Goal: Information Seeking & Learning: Learn about a topic

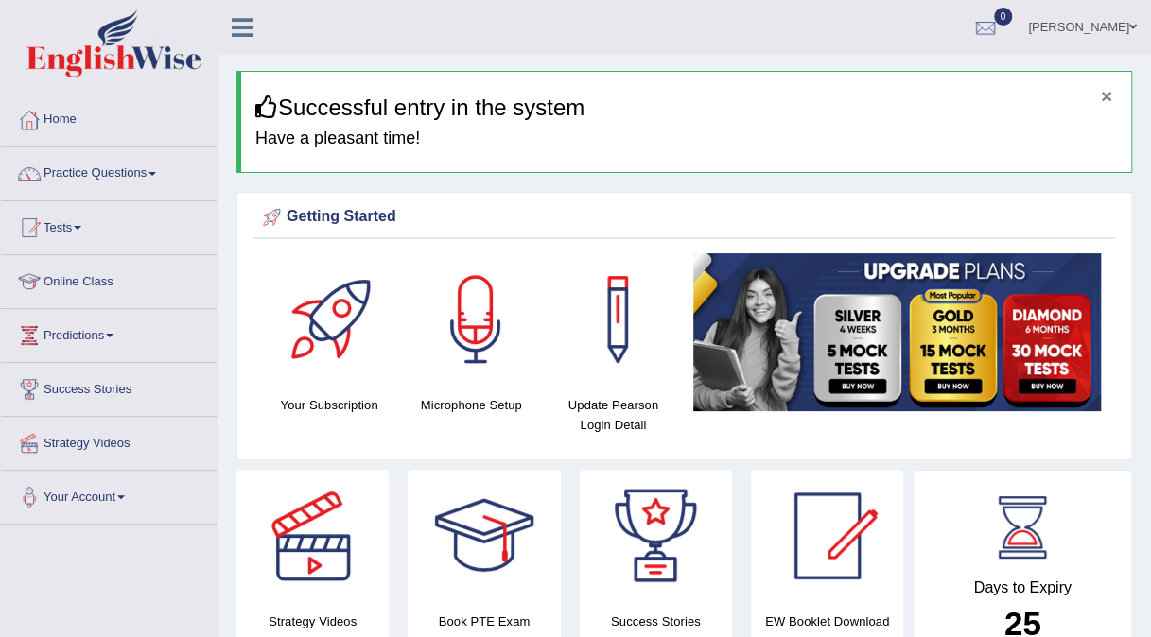
click at [1102, 100] on button "×" at bounding box center [1105, 96] width 11 height 20
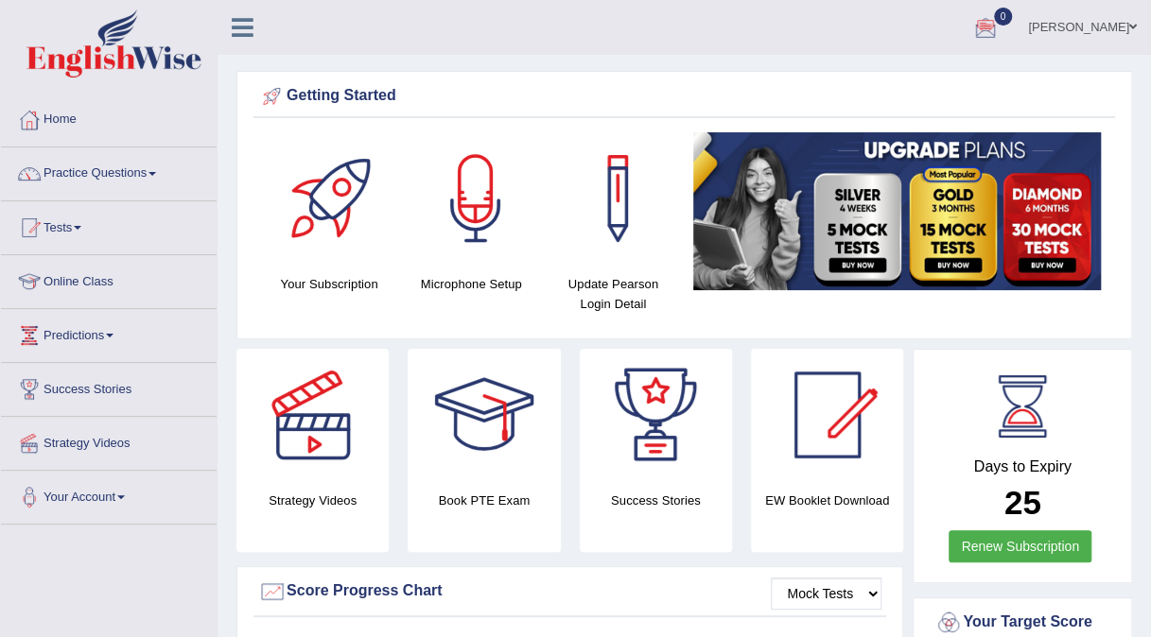
click at [122, 176] on link "Practice Questions" at bounding box center [109, 170] width 216 height 47
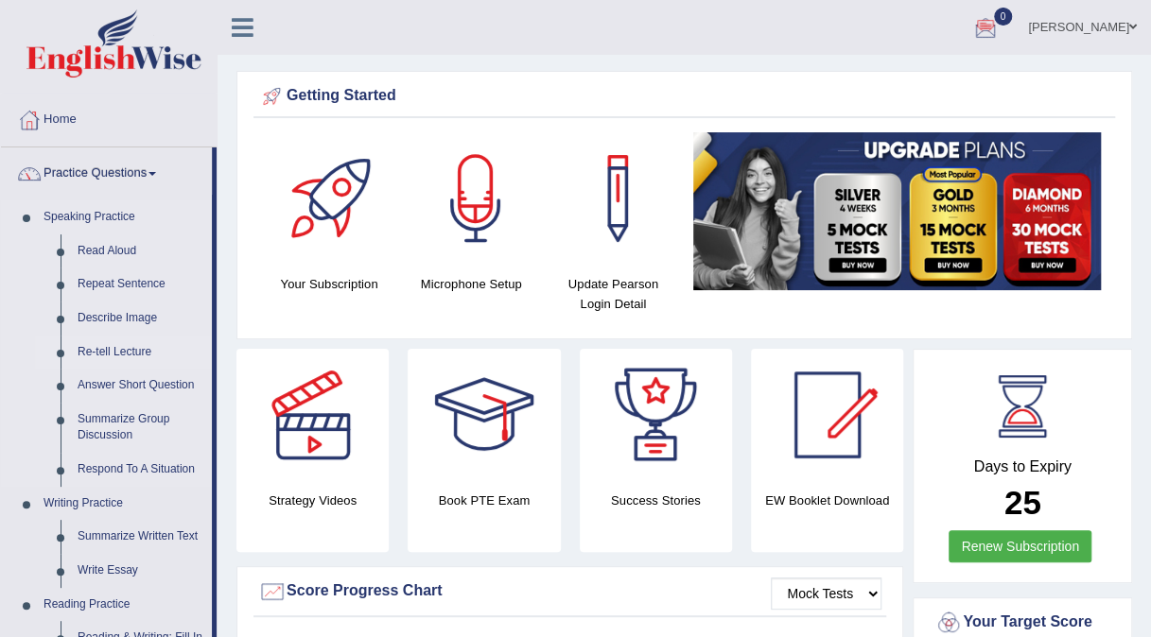
click at [123, 352] on link "Re-tell Lecture" at bounding box center [140, 353] width 143 height 34
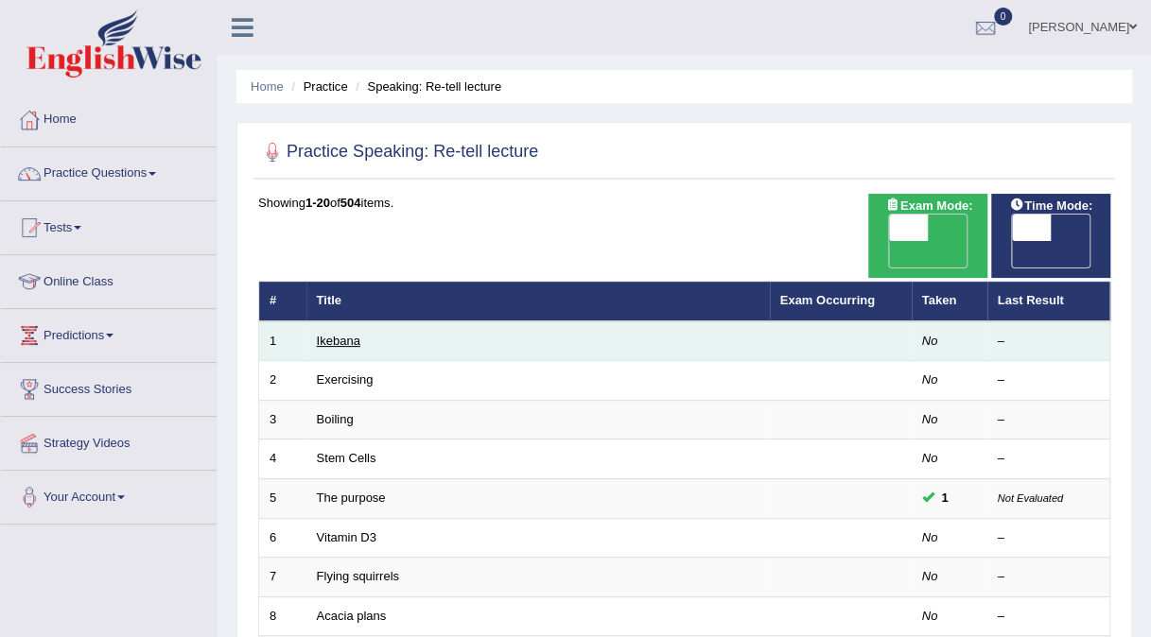
click at [332, 334] on link "Ikebana" at bounding box center [338, 341] width 43 height 14
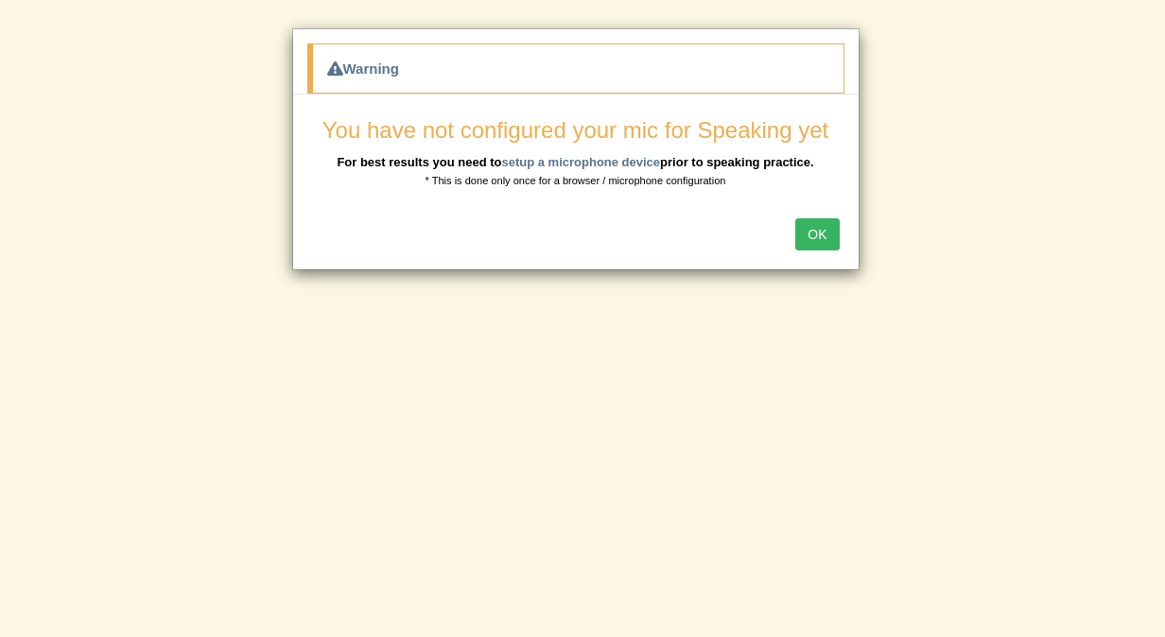
click at [332, 317] on div "Warning You have not configured your mic for Speaking yet For best results you …" at bounding box center [582, 318] width 1165 height 637
click at [813, 234] on button "OK" at bounding box center [816, 234] width 43 height 32
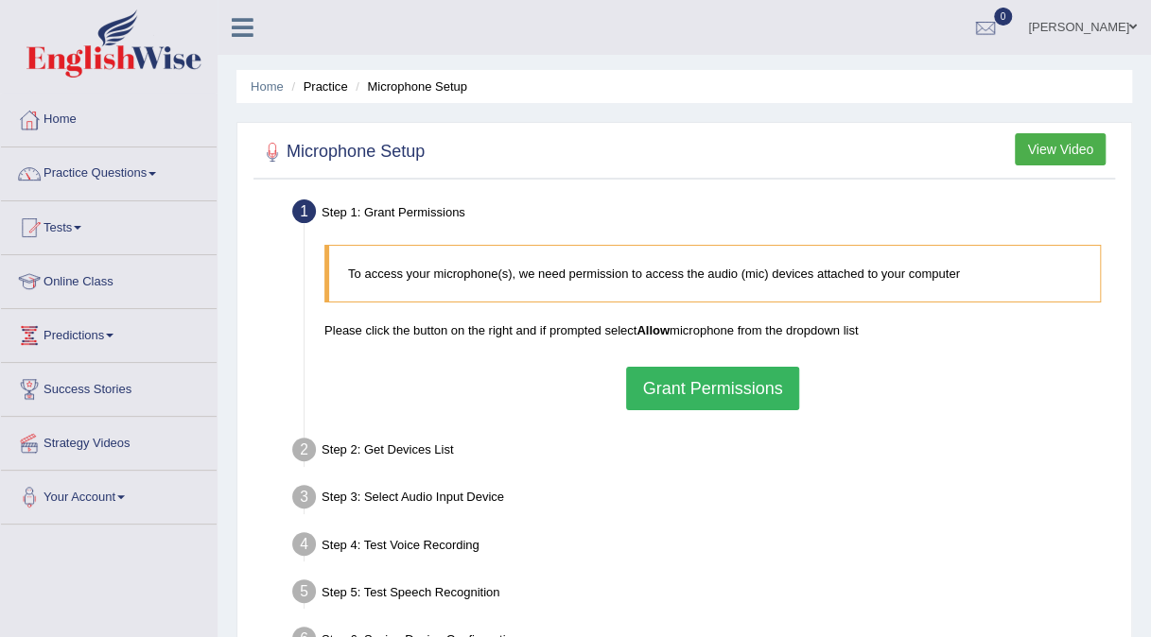
click at [694, 380] on button "Grant Permissions" at bounding box center [712, 388] width 172 height 43
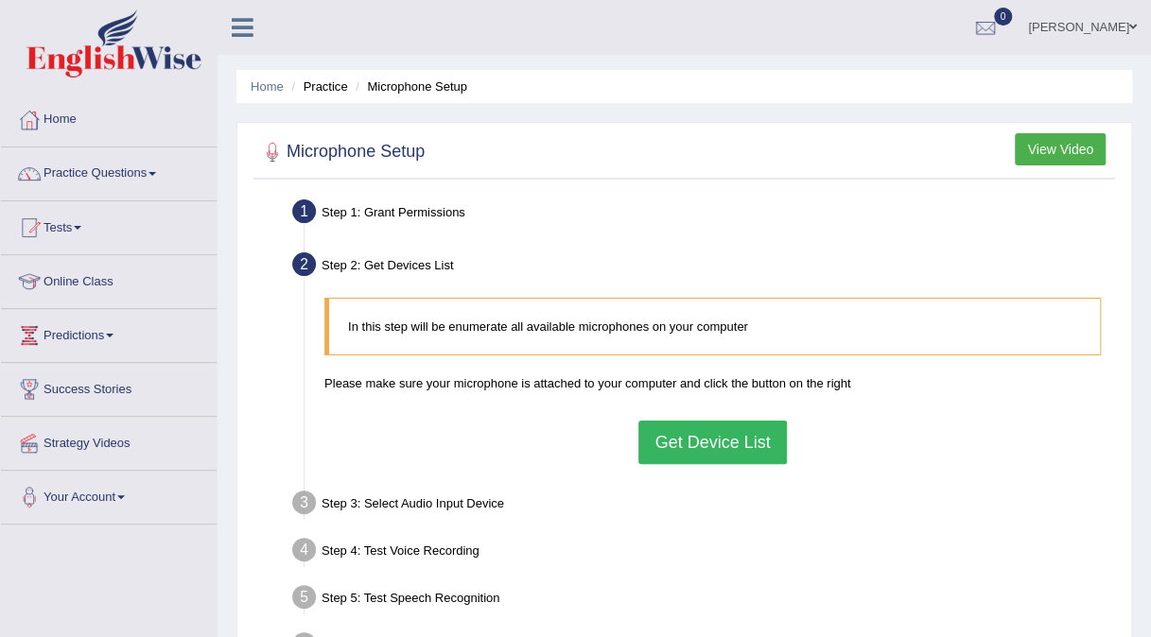
click at [662, 432] on button "Get Device List" at bounding box center [711, 442] width 147 height 43
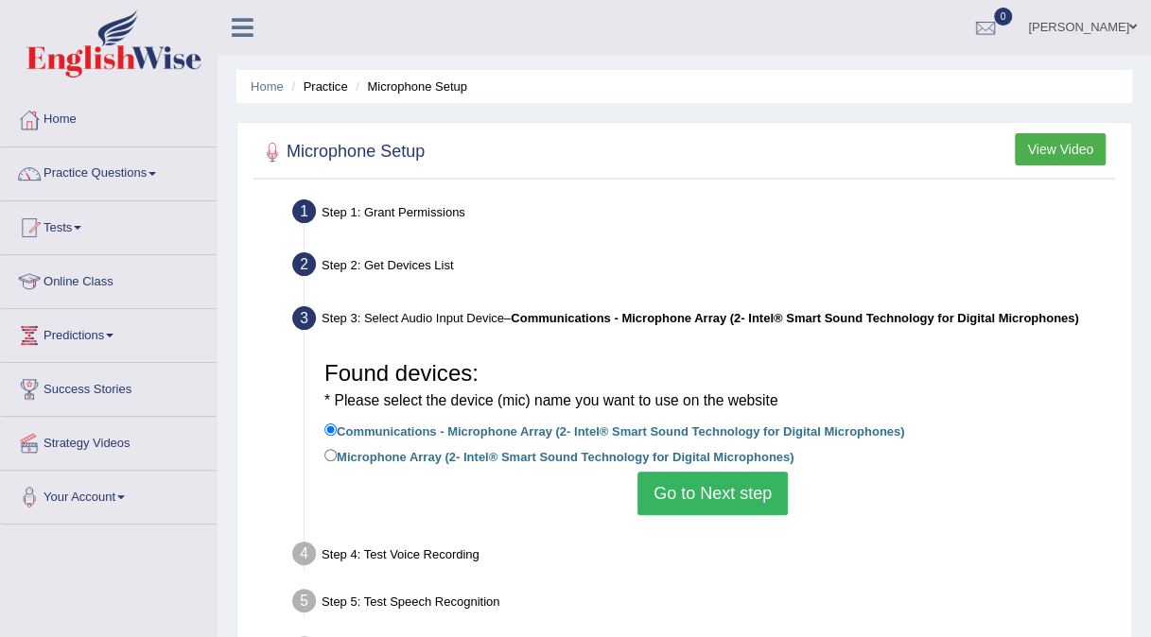
click at [681, 500] on button "Go to Next step" at bounding box center [712, 493] width 150 height 43
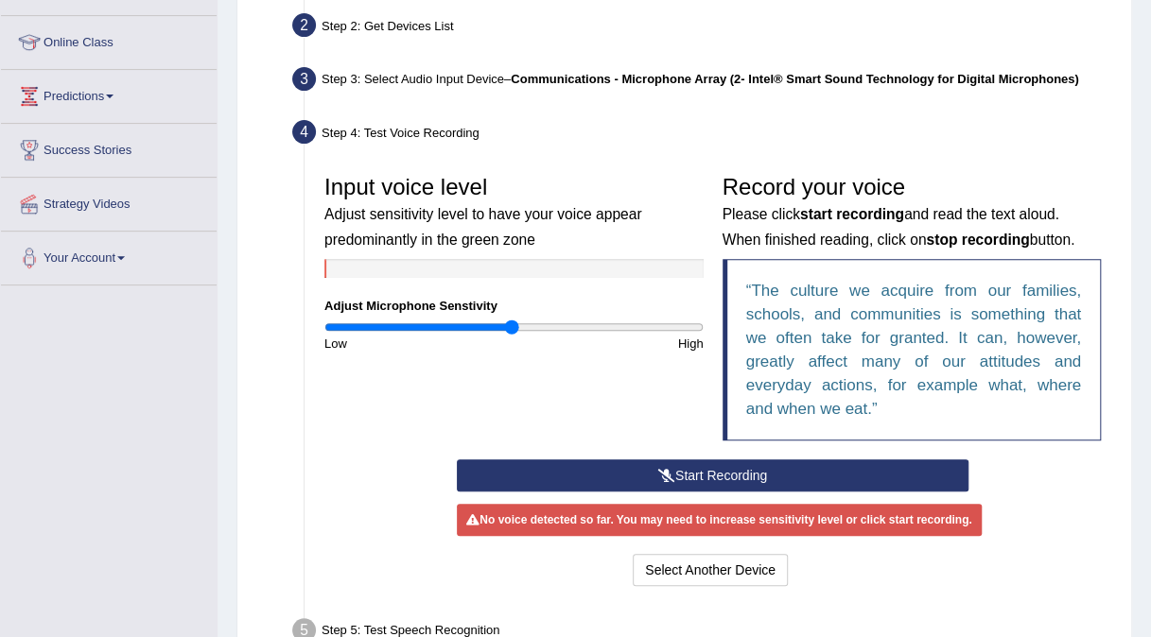
scroll to position [255, 0]
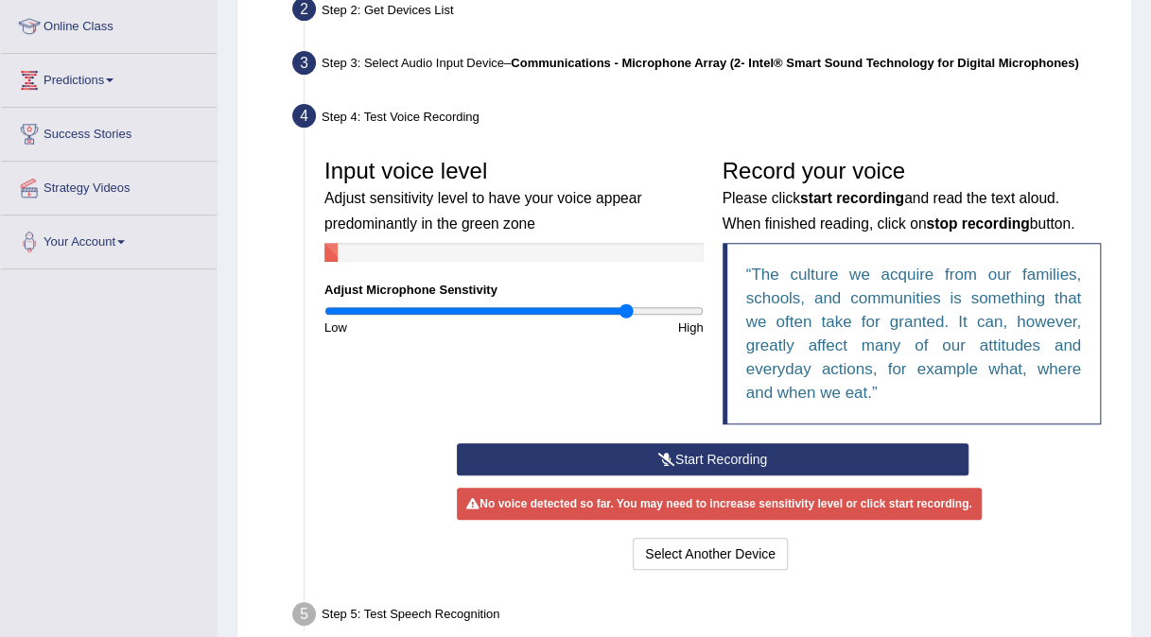
drag, startPoint x: 512, startPoint y: 309, endPoint x: 624, endPoint y: 280, distance: 115.3
click at [624, 303] on input "range" at bounding box center [513, 310] width 379 height 15
click at [687, 310] on input "range" at bounding box center [513, 310] width 379 height 15
click at [717, 467] on button "Start Recording" at bounding box center [712, 459] width 511 height 32
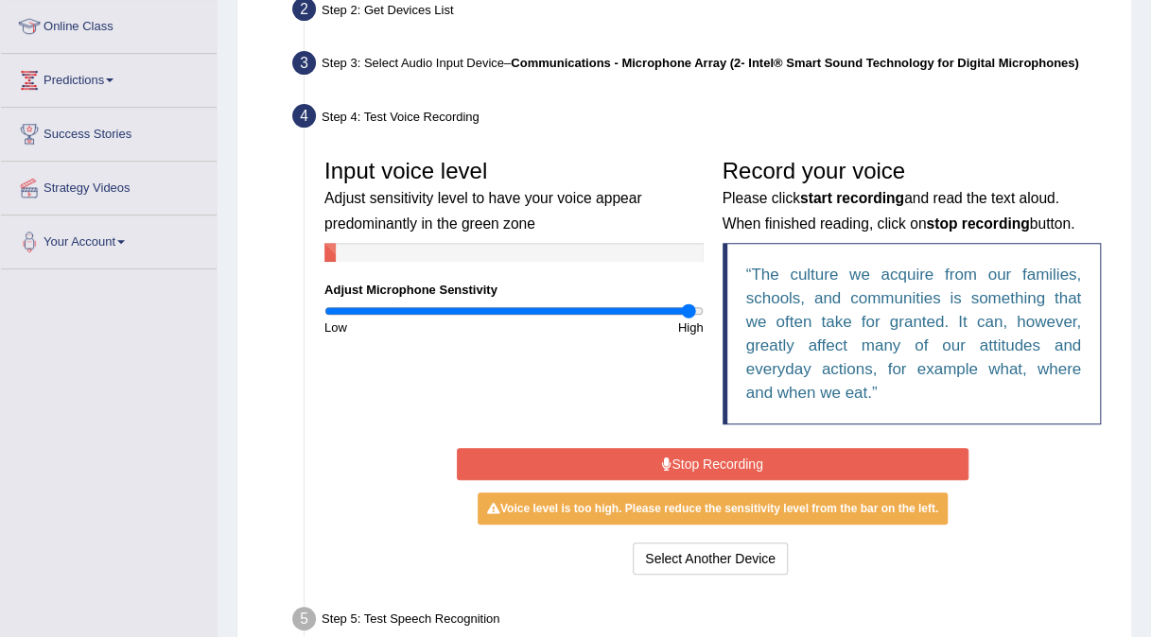
click at [538, 450] on button "Stop Recording" at bounding box center [712, 464] width 511 height 32
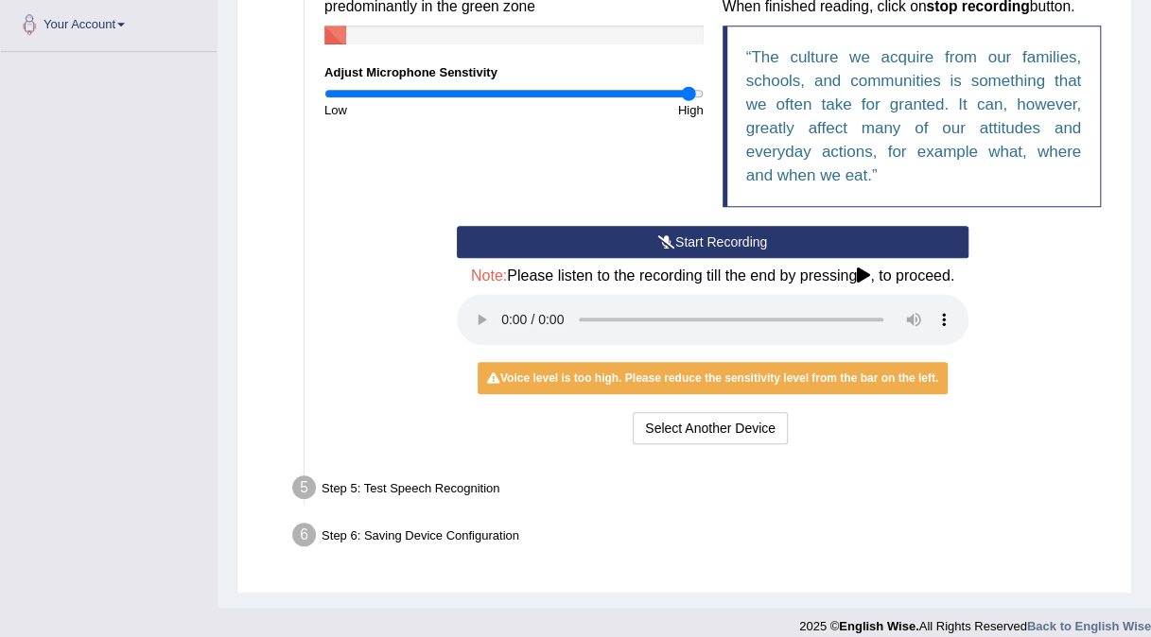
scroll to position [483, 0]
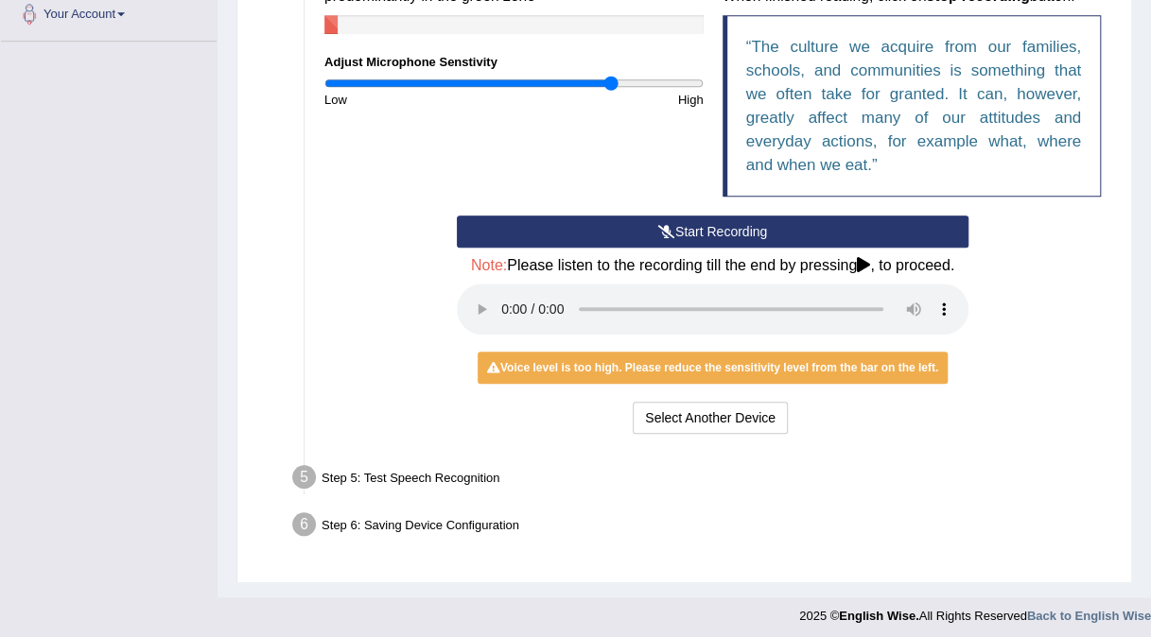
click at [612, 78] on input "range" at bounding box center [513, 83] width 379 height 15
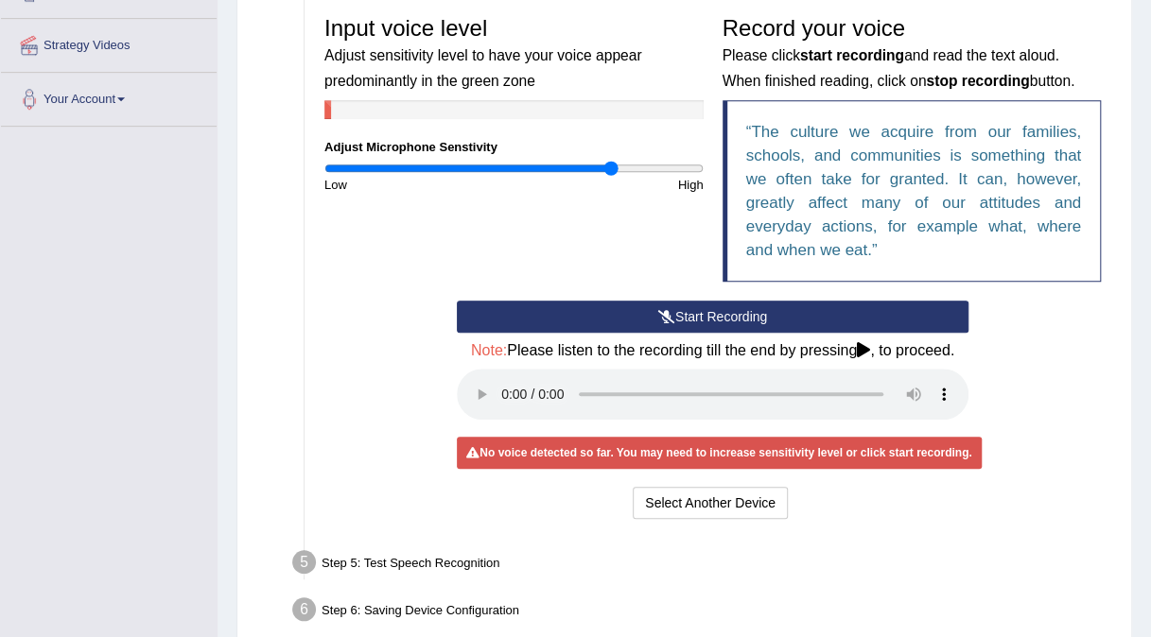
scroll to position [396, 0]
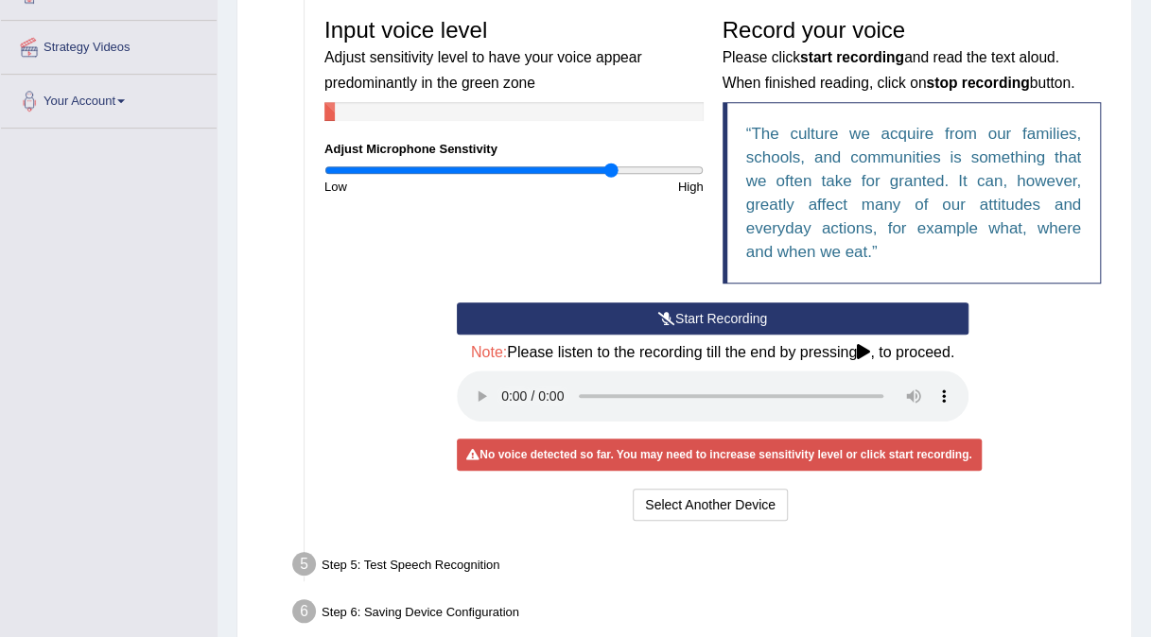
click at [676, 320] on button "Start Recording" at bounding box center [712, 319] width 511 height 32
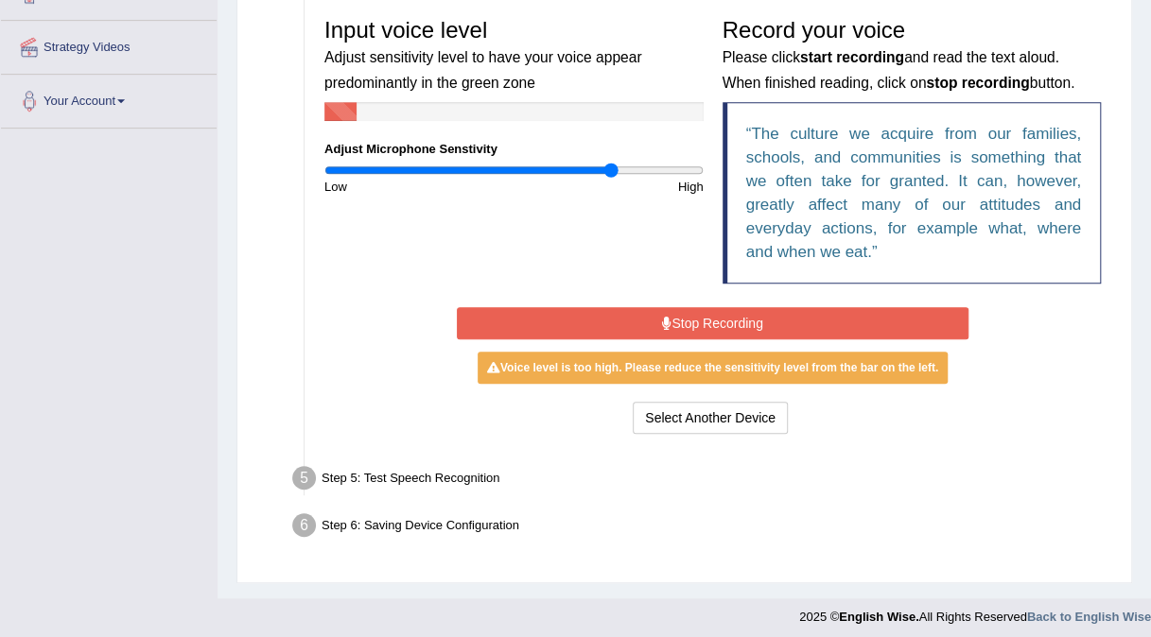
click at [676, 320] on button "Stop Recording" at bounding box center [712, 323] width 511 height 32
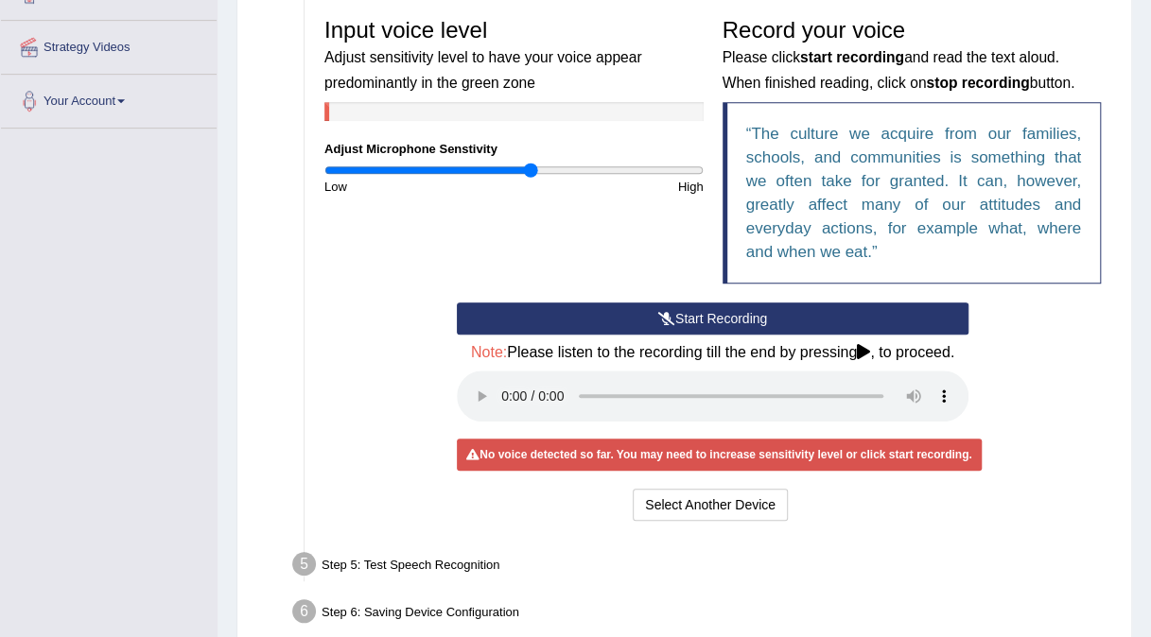
click at [529, 169] on input "range" at bounding box center [513, 170] width 379 height 15
click at [666, 312] on icon at bounding box center [666, 318] width 17 height 13
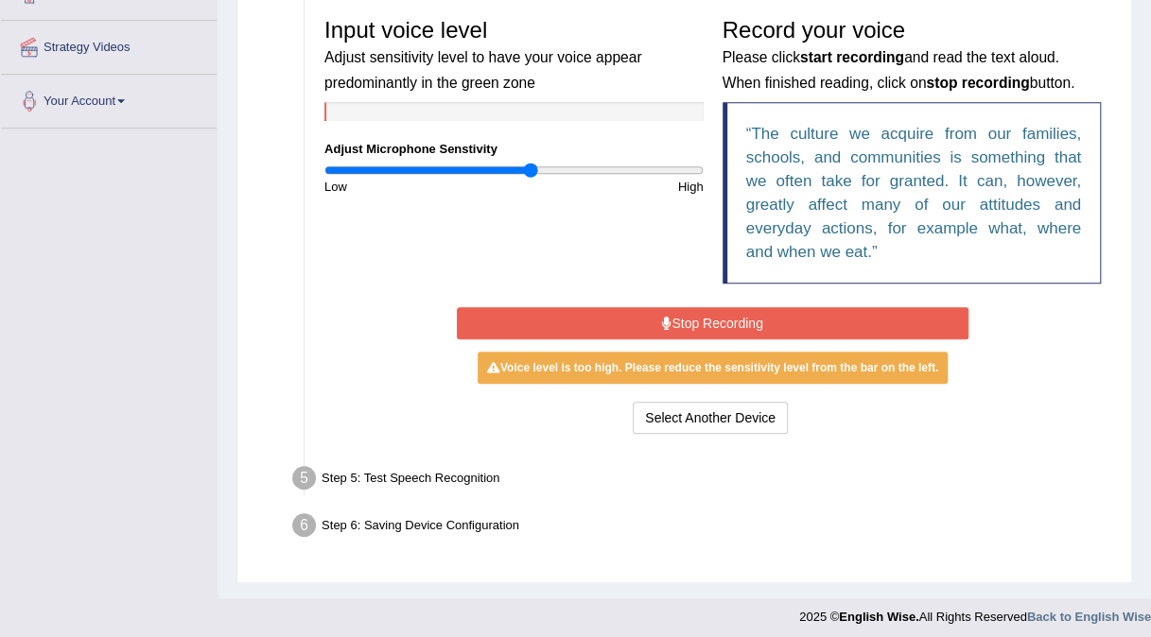
click at [666, 312] on button "Stop Recording" at bounding box center [712, 323] width 511 height 32
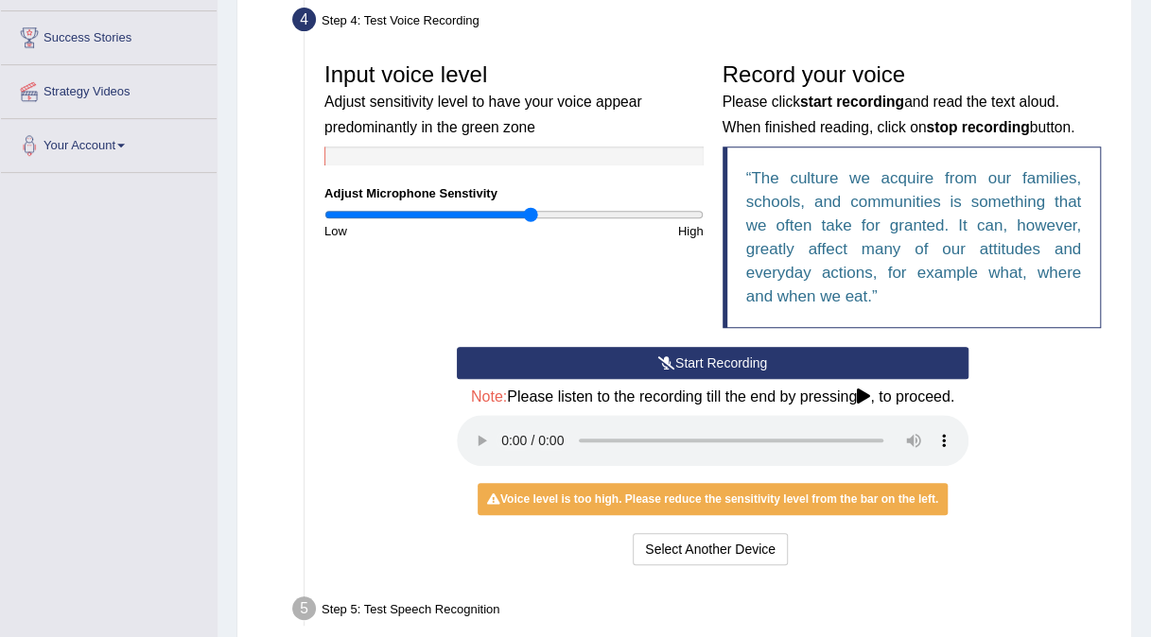
scroll to position [356, 0]
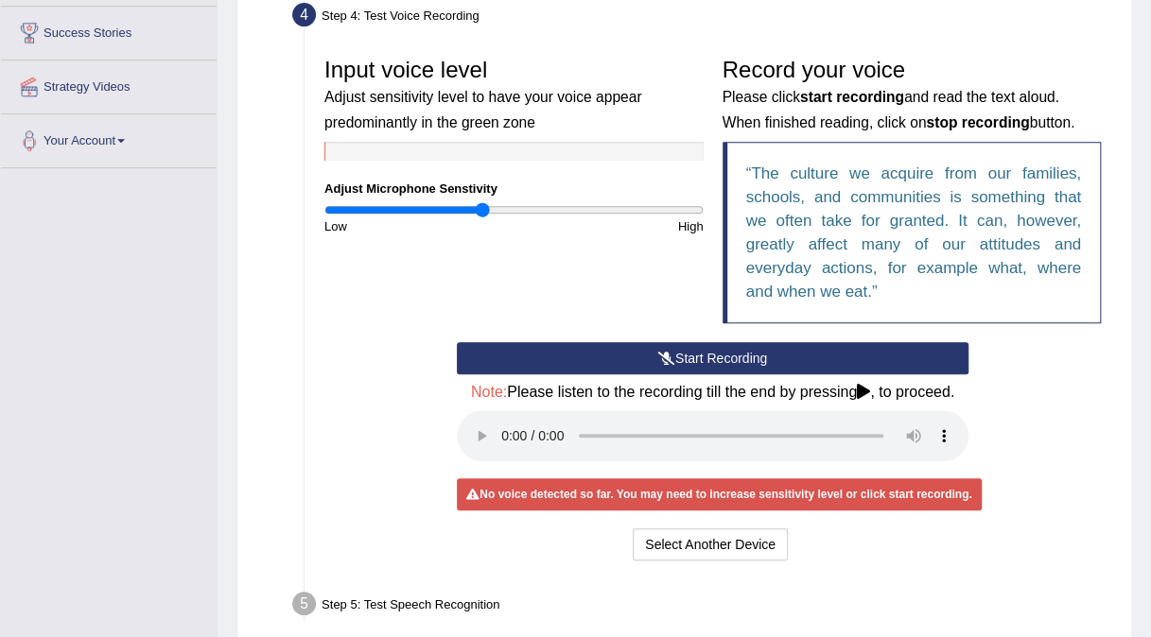
click at [481, 208] on input "range" at bounding box center [513, 209] width 379 height 15
click at [611, 357] on button "Start Recording" at bounding box center [712, 358] width 511 height 32
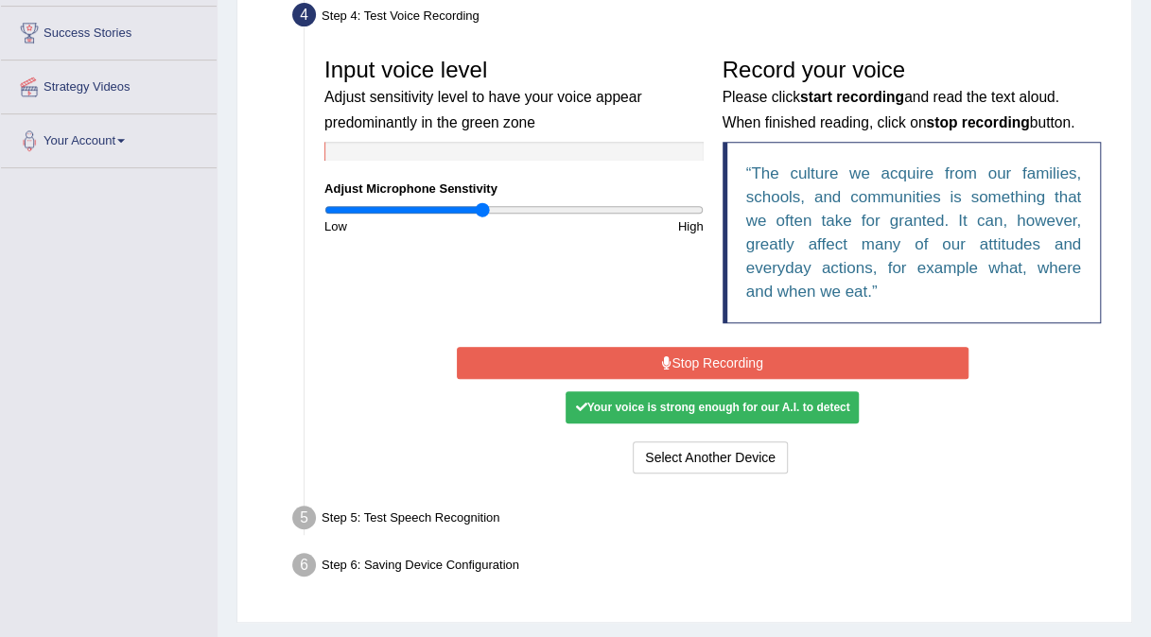
click at [611, 357] on button "Stop Recording" at bounding box center [712, 363] width 511 height 32
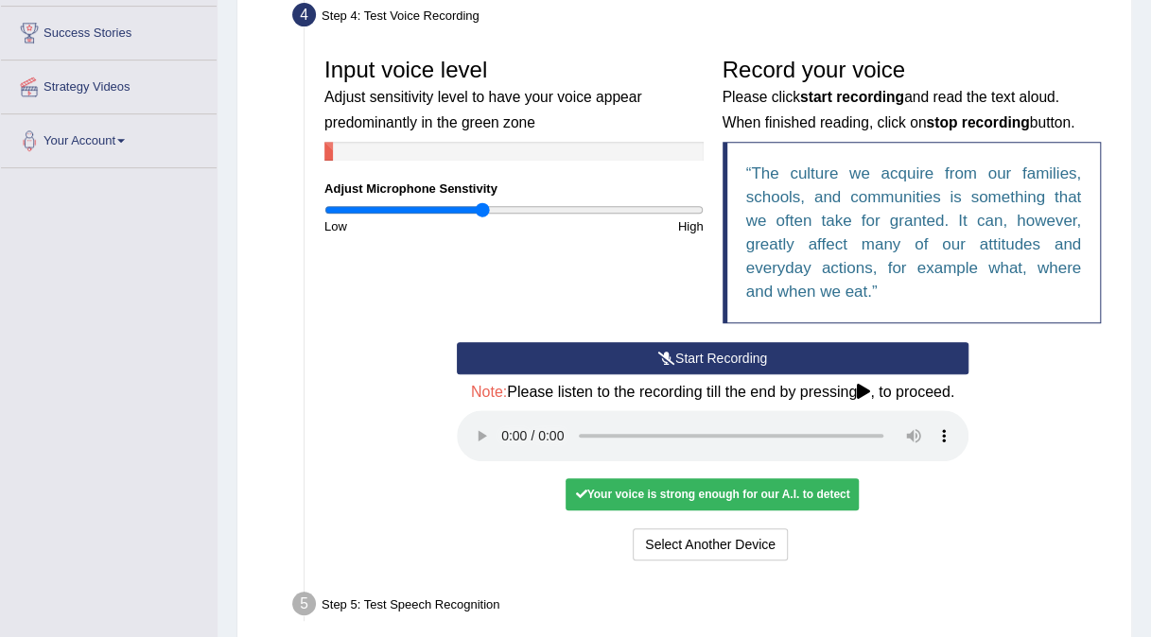
click at [697, 493] on div "Your voice is strong enough for our A.I. to detect" at bounding box center [711, 494] width 293 height 32
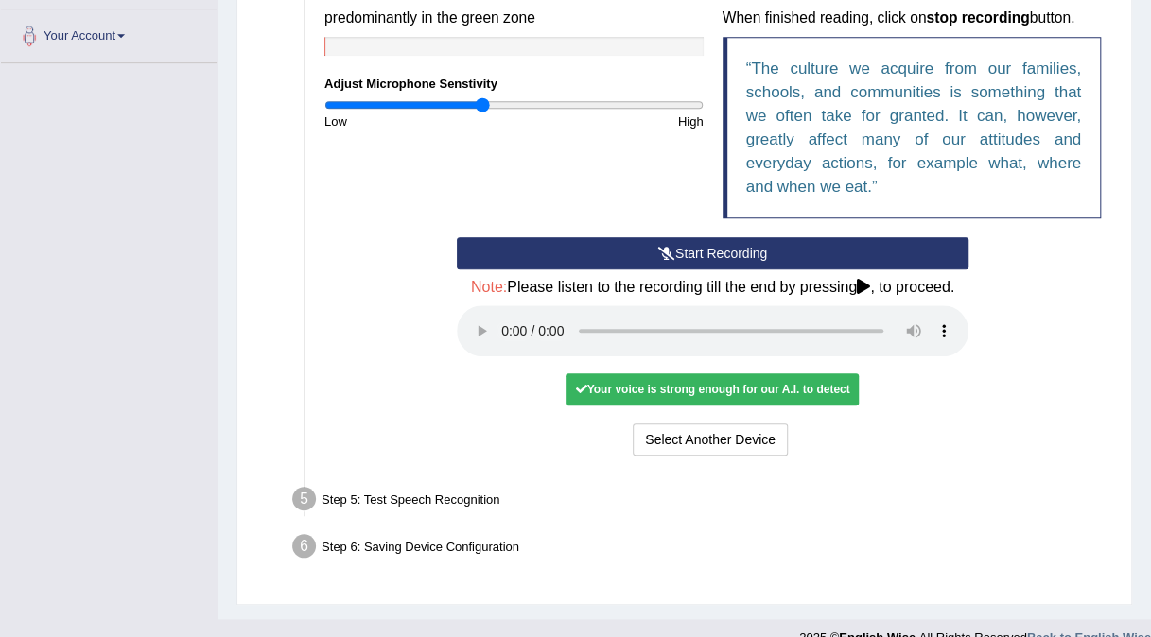
scroll to position [463, 0]
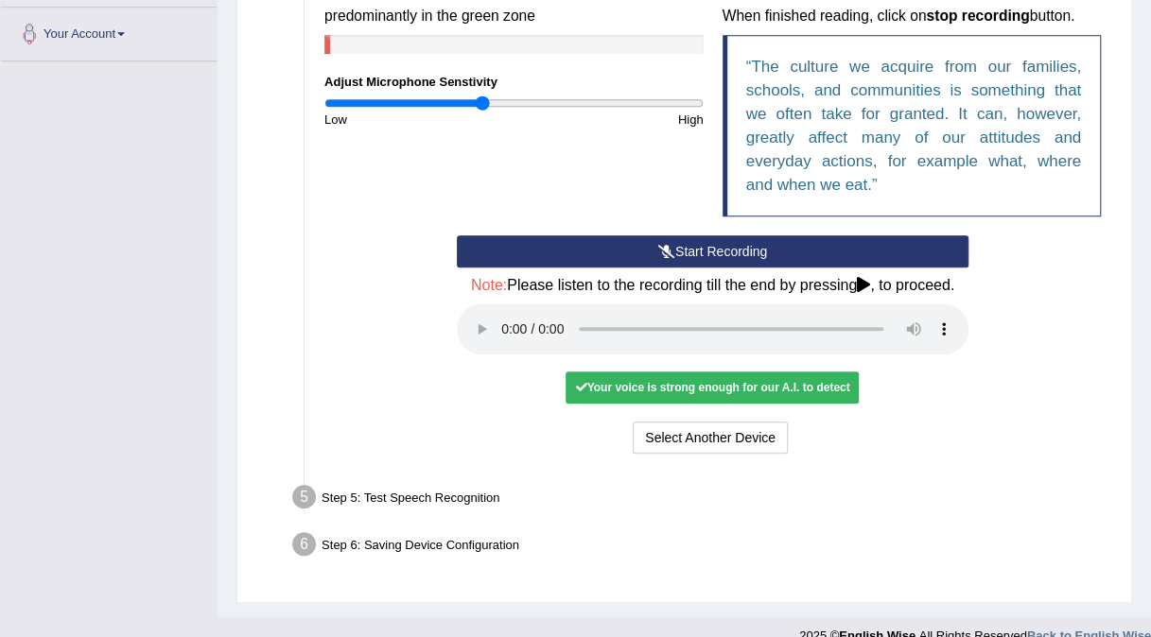
click at [412, 493] on div "Step 5: Test Speech Recognition" at bounding box center [703, 500] width 839 height 42
click at [586, 384] on icon at bounding box center [580, 387] width 11 height 11
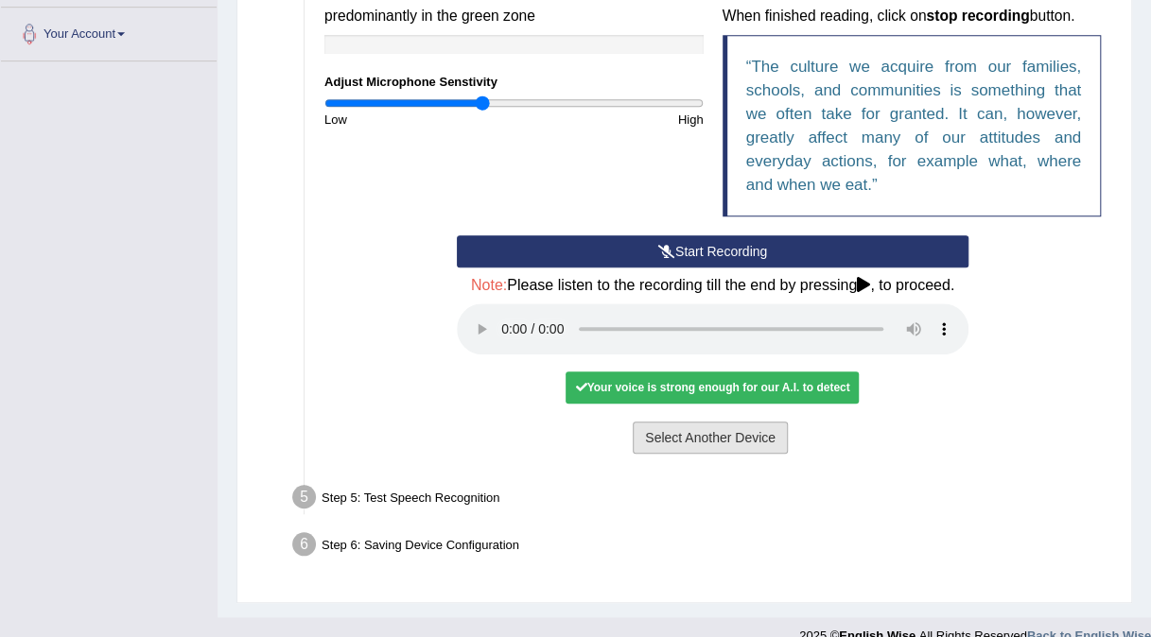
click at [682, 435] on button "Select Another Device" at bounding box center [709, 438] width 155 height 32
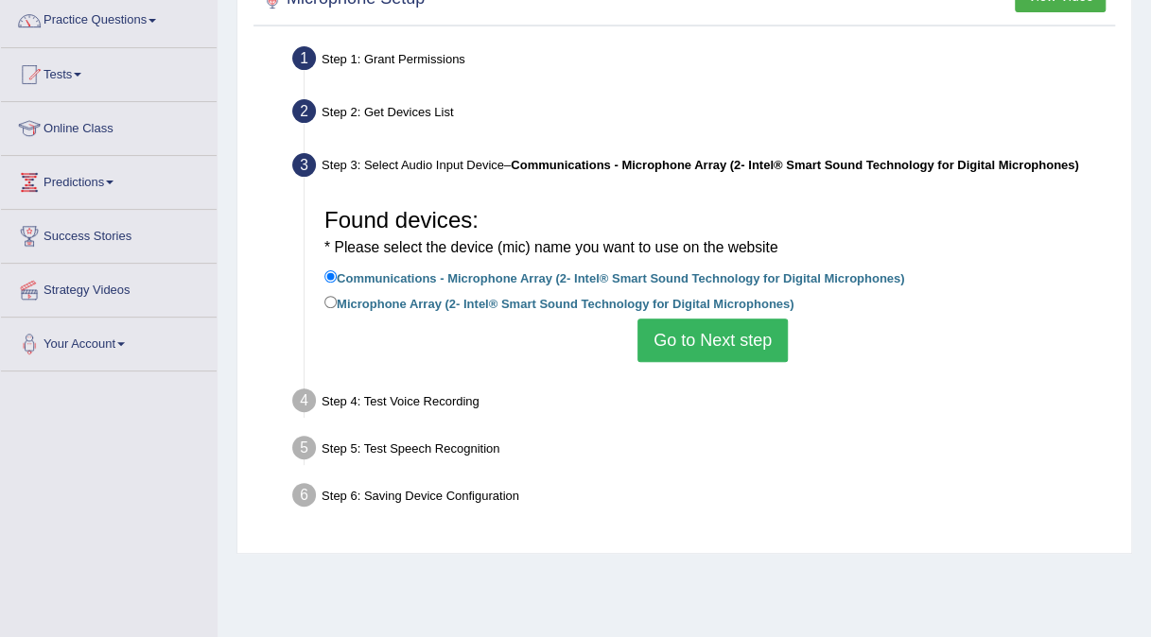
scroll to position [153, 0]
click at [683, 344] on button "Go to Next step" at bounding box center [712, 340] width 150 height 43
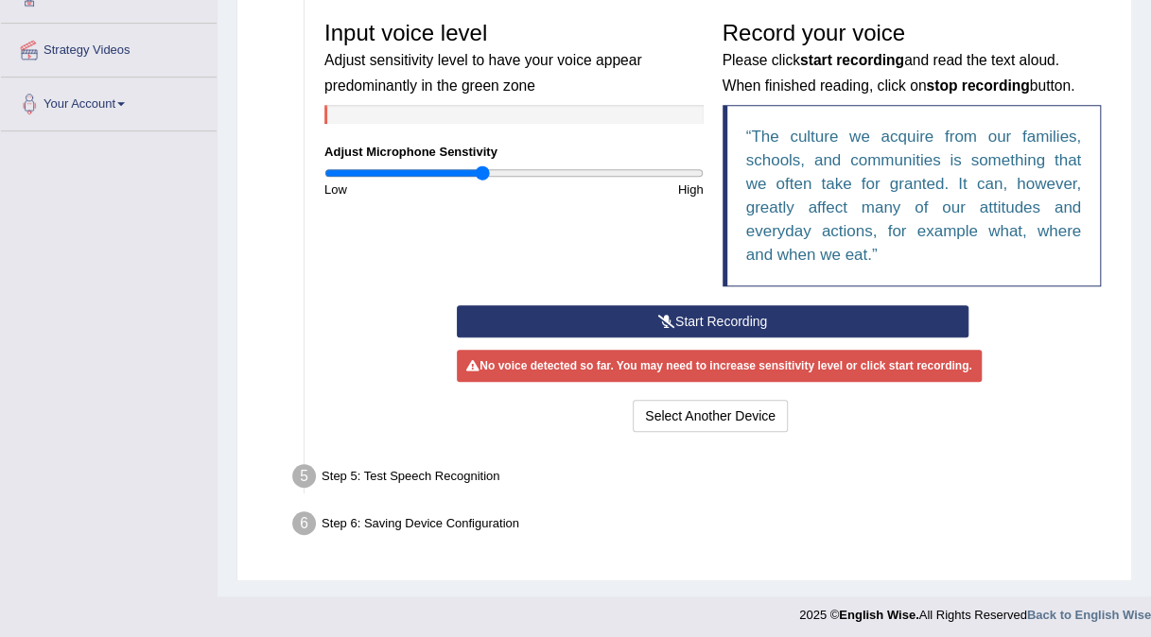
scroll to position [397, 0]
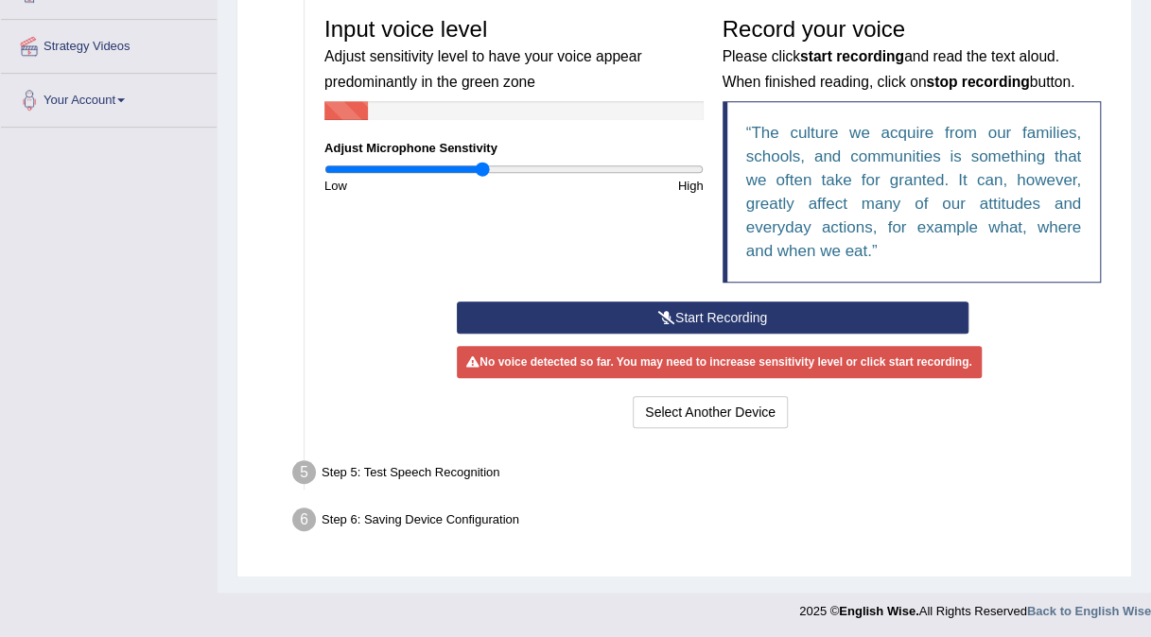
click at [630, 312] on button "Start Recording" at bounding box center [712, 318] width 511 height 32
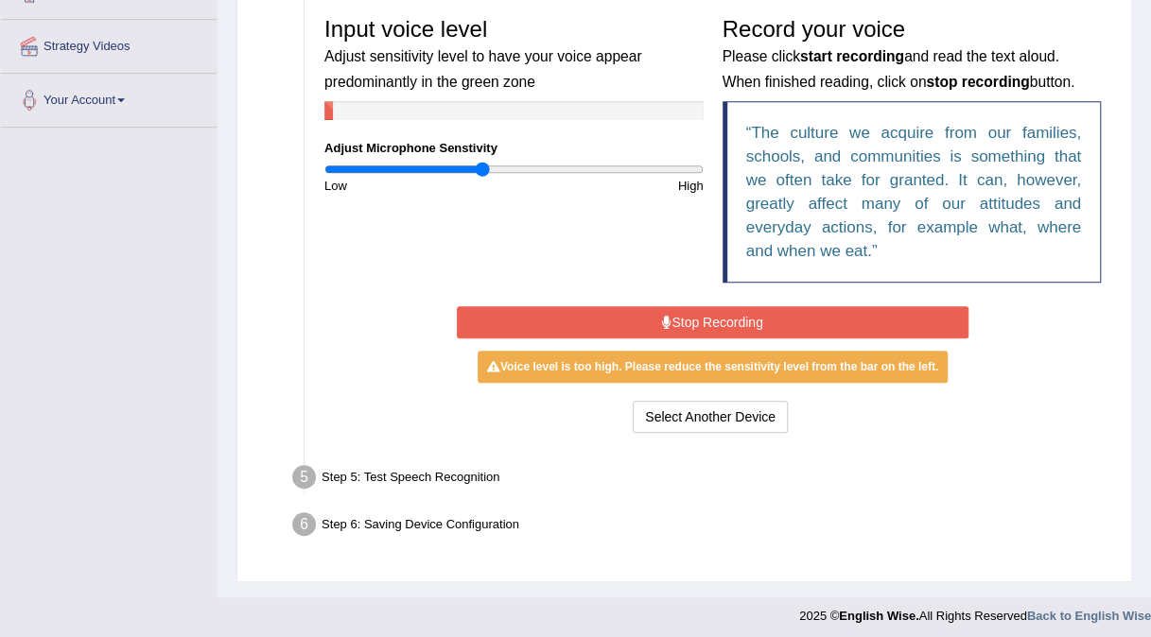
click at [630, 312] on button "Stop Recording" at bounding box center [712, 322] width 511 height 32
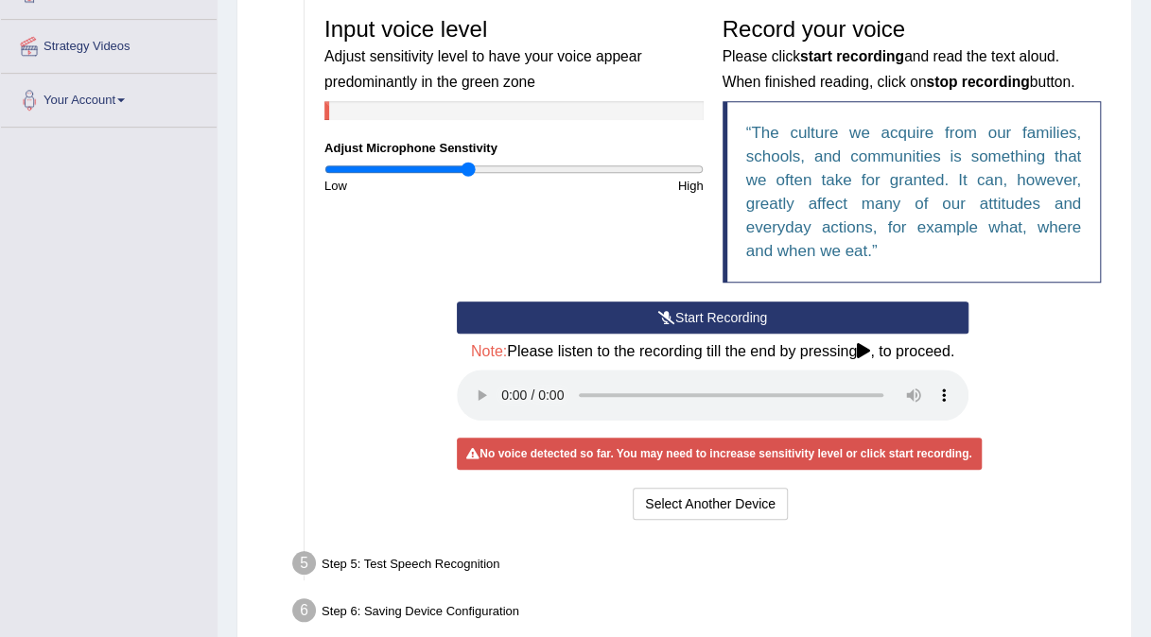
type input "0.76"
click at [467, 167] on input "range" at bounding box center [513, 169] width 379 height 15
click at [532, 323] on button "Start Recording" at bounding box center [712, 318] width 511 height 32
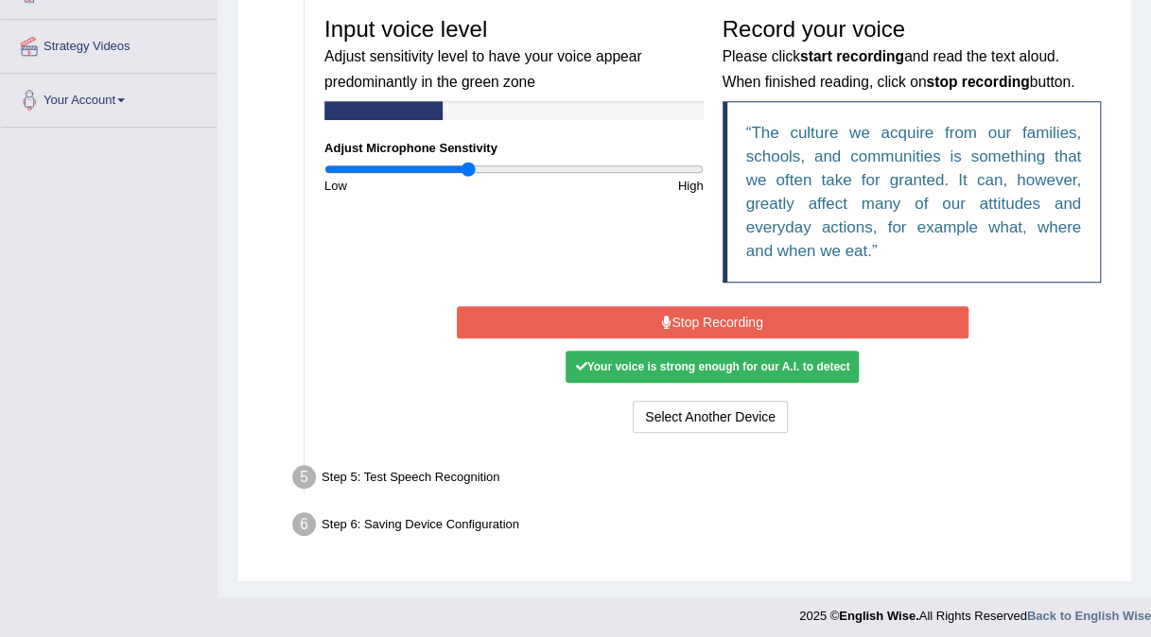
click at [532, 323] on button "Stop Recording" at bounding box center [712, 322] width 511 height 32
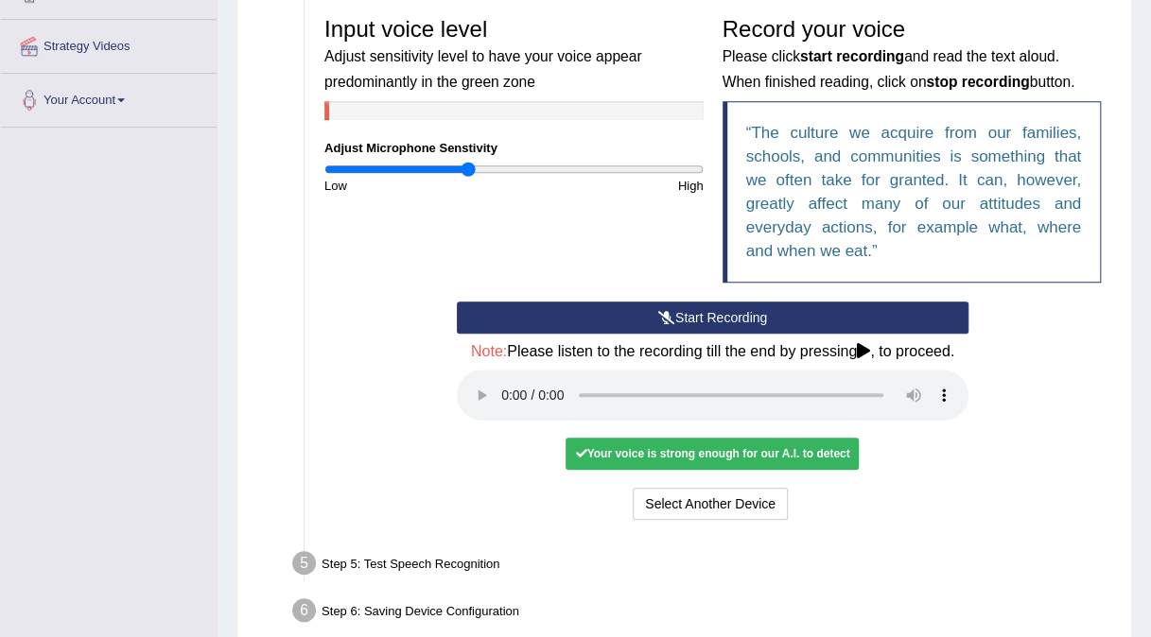
click at [677, 447] on div "Your voice is strong enough for our A.I. to detect" at bounding box center [711, 454] width 293 height 32
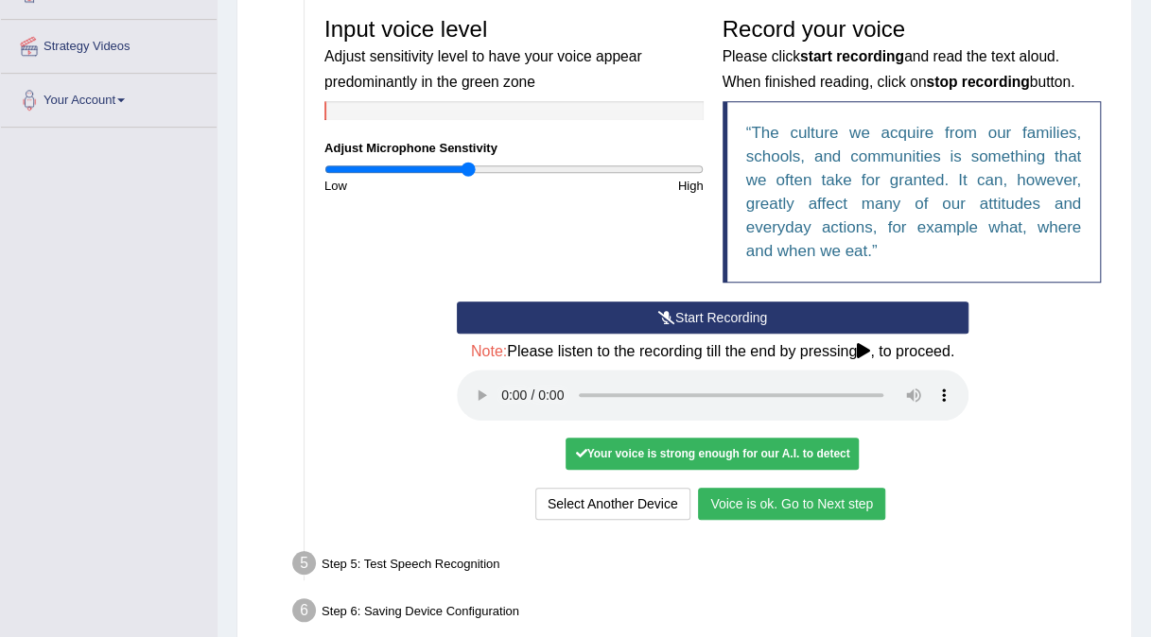
click at [780, 505] on button "Voice is ok. Go to Next step" at bounding box center [791, 504] width 187 height 32
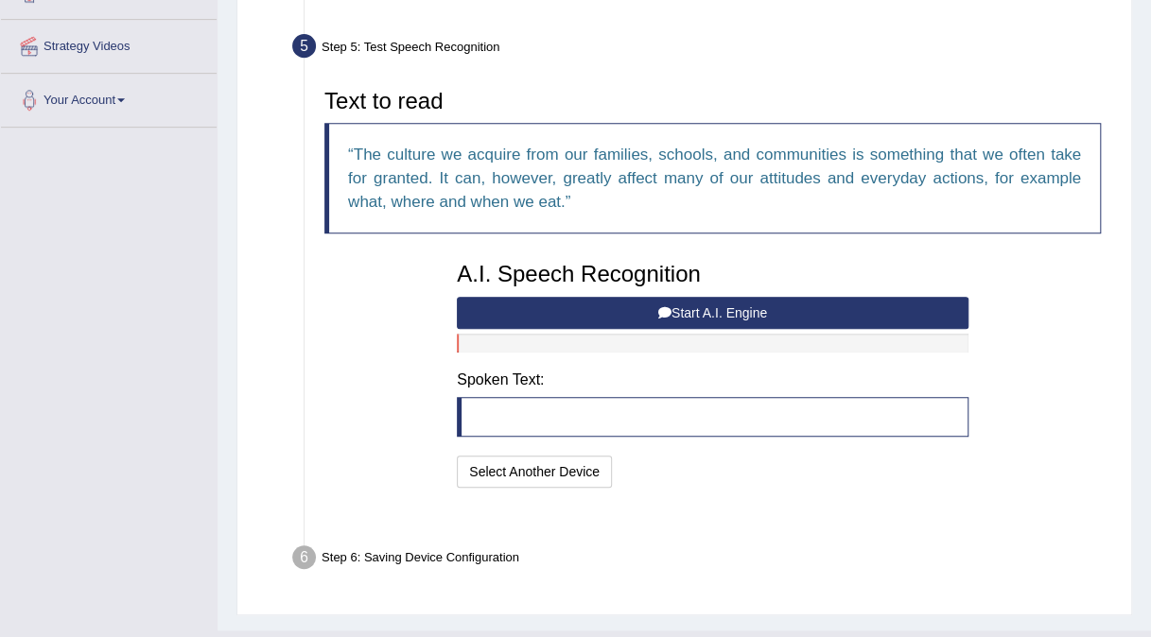
scroll to position [389, 0]
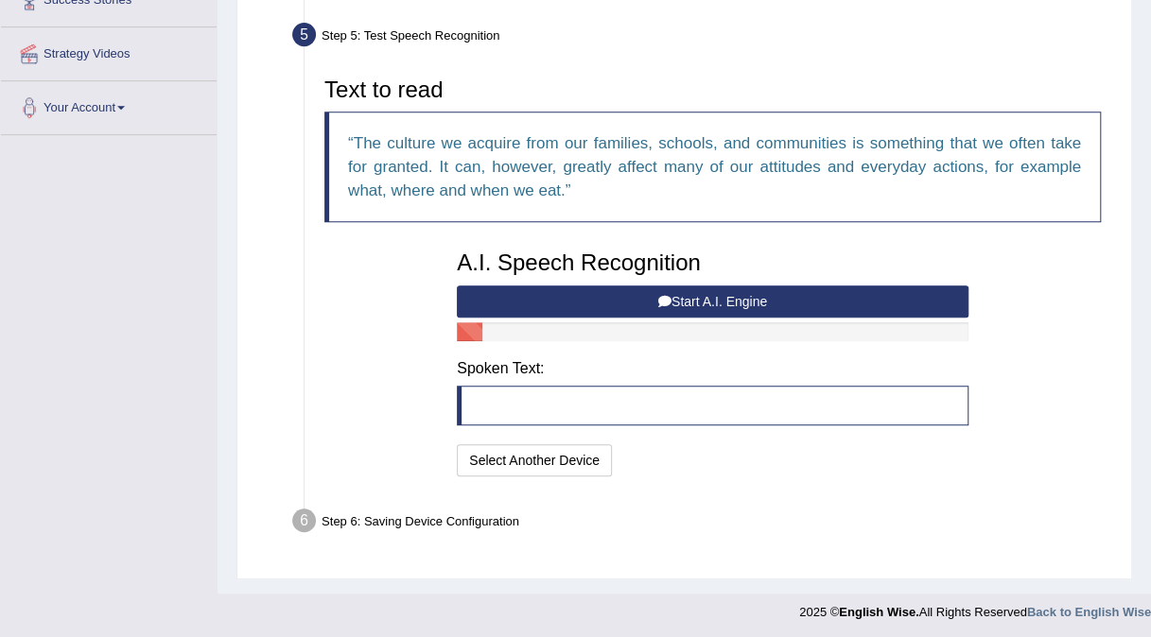
click at [541, 303] on button "Start A.I. Engine" at bounding box center [712, 302] width 511 height 32
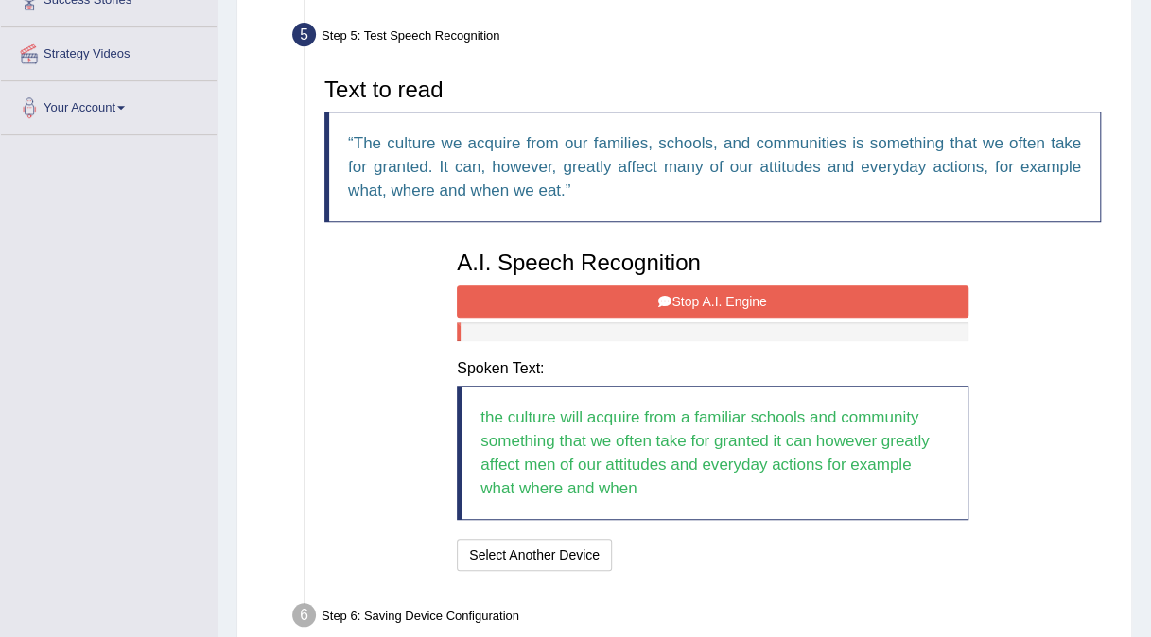
click at [541, 303] on button "Stop A.I. Engine" at bounding box center [712, 302] width 511 height 32
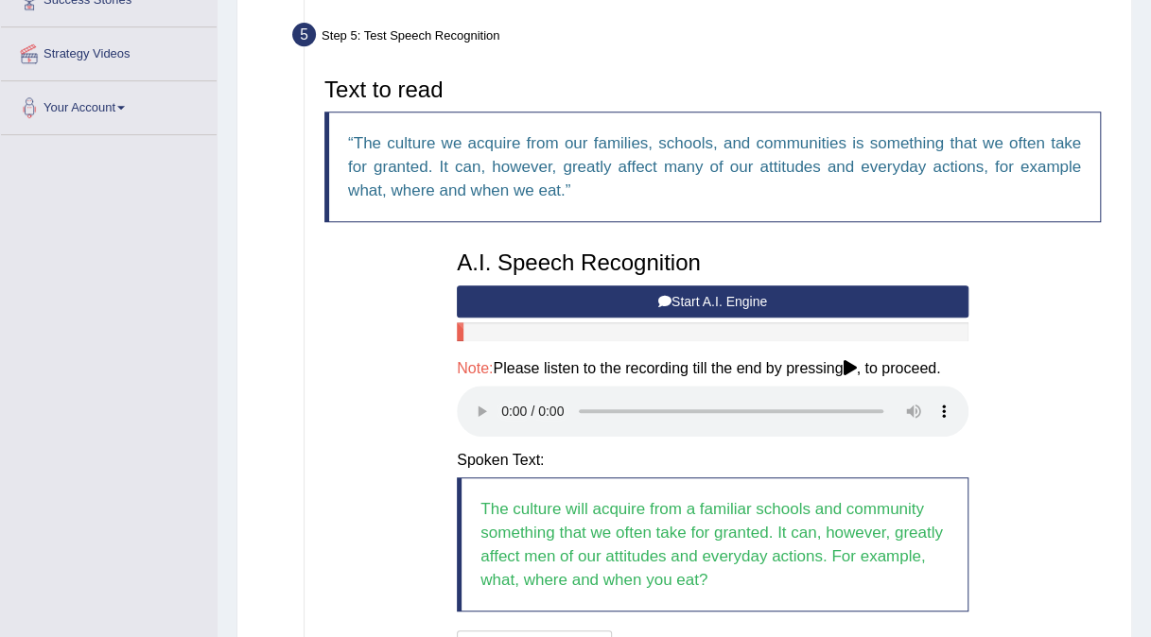
scroll to position [389, 0]
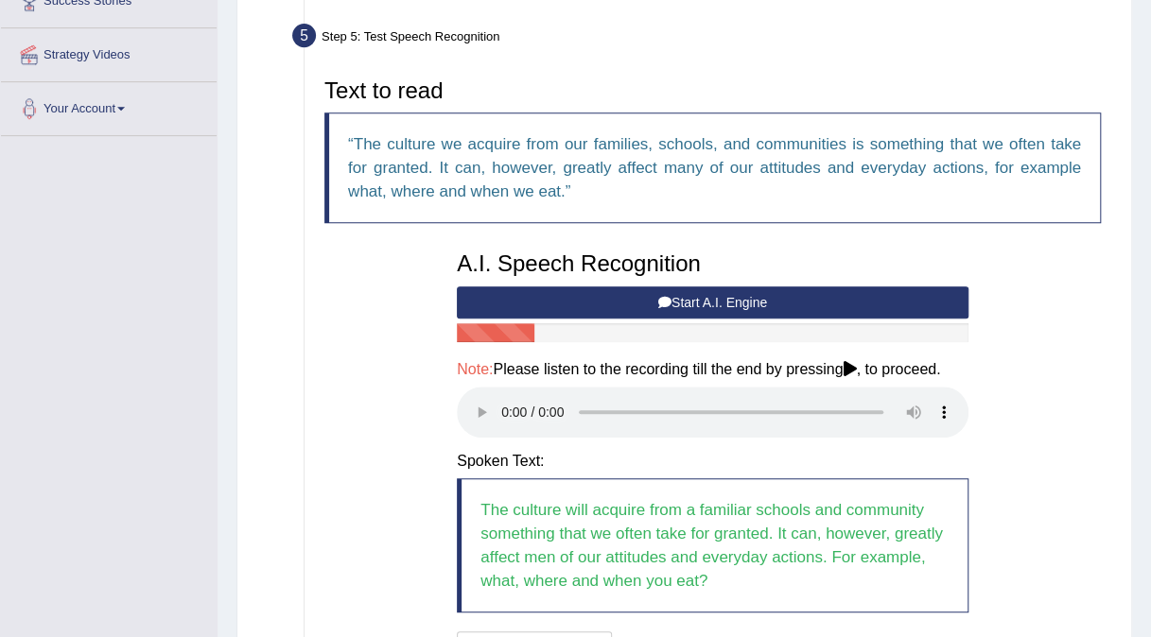
click at [619, 292] on button "Start A.I. Engine" at bounding box center [712, 302] width 511 height 32
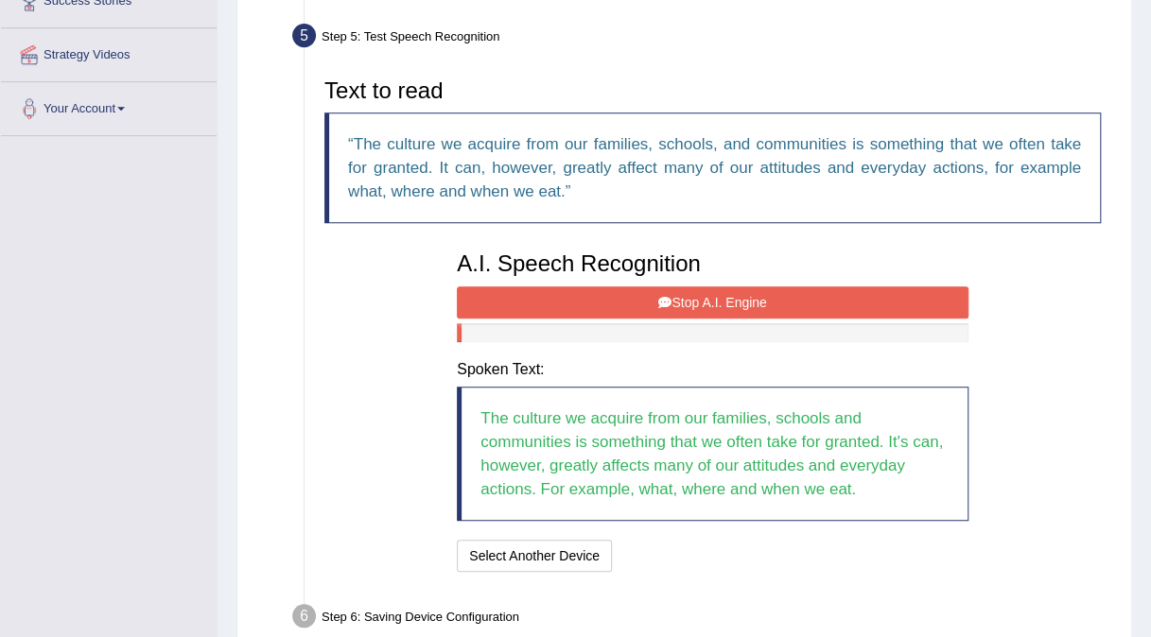
click at [619, 292] on button "Stop A.I. Engine" at bounding box center [712, 302] width 511 height 32
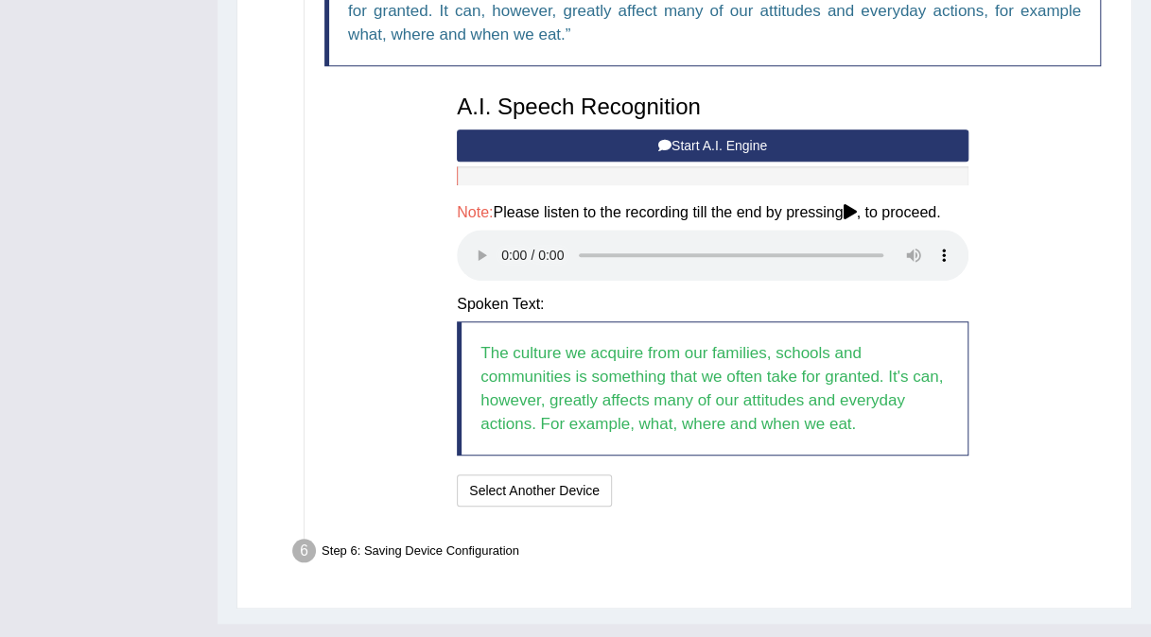
scroll to position [576, 0]
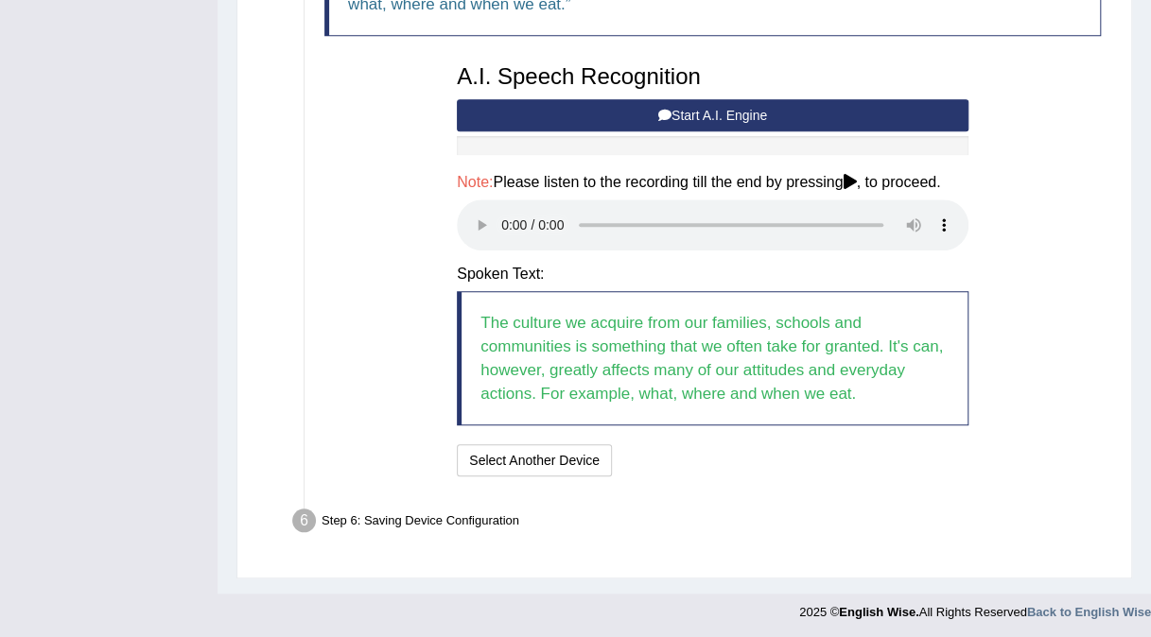
click at [621, 270] on h4 "Spoken Text:" at bounding box center [712, 274] width 511 height 17
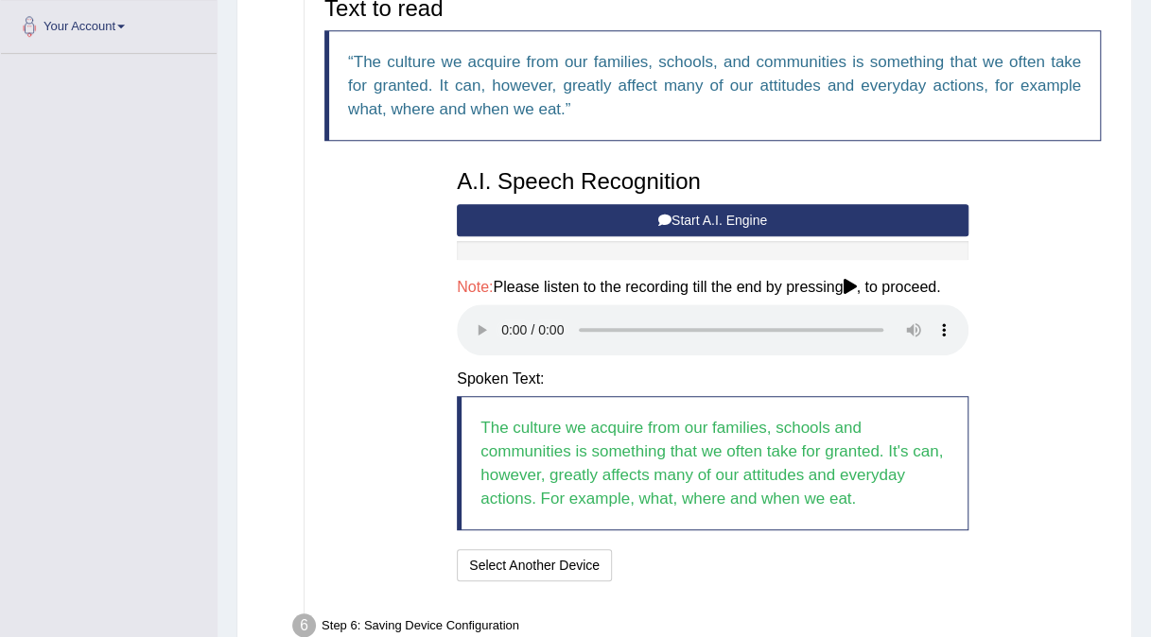
scroll to position [462, 0]
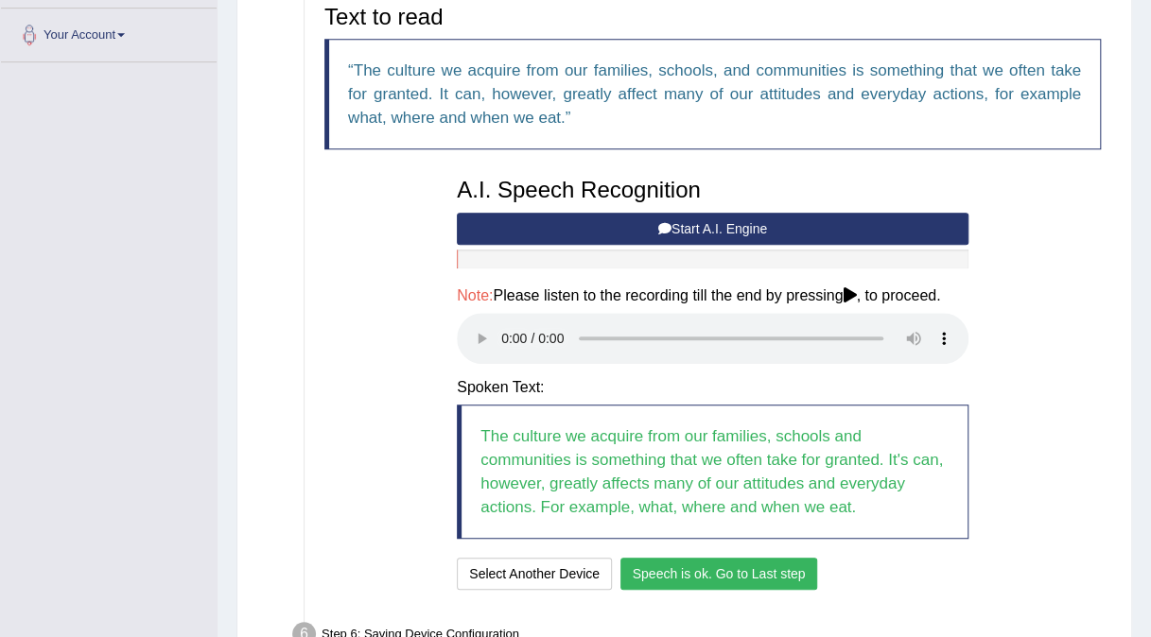
click at [723, 574] on button "Speech is ok. Go to Last step" at bounding box center [719, 574] width 198 height 32
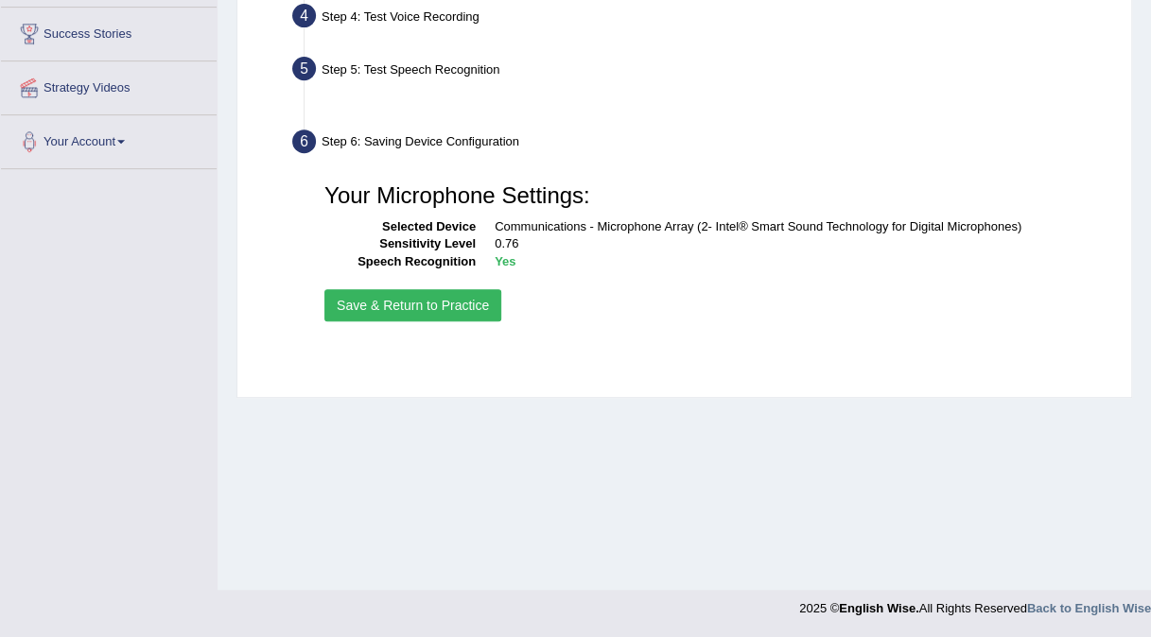
scroll to position [355, 0]
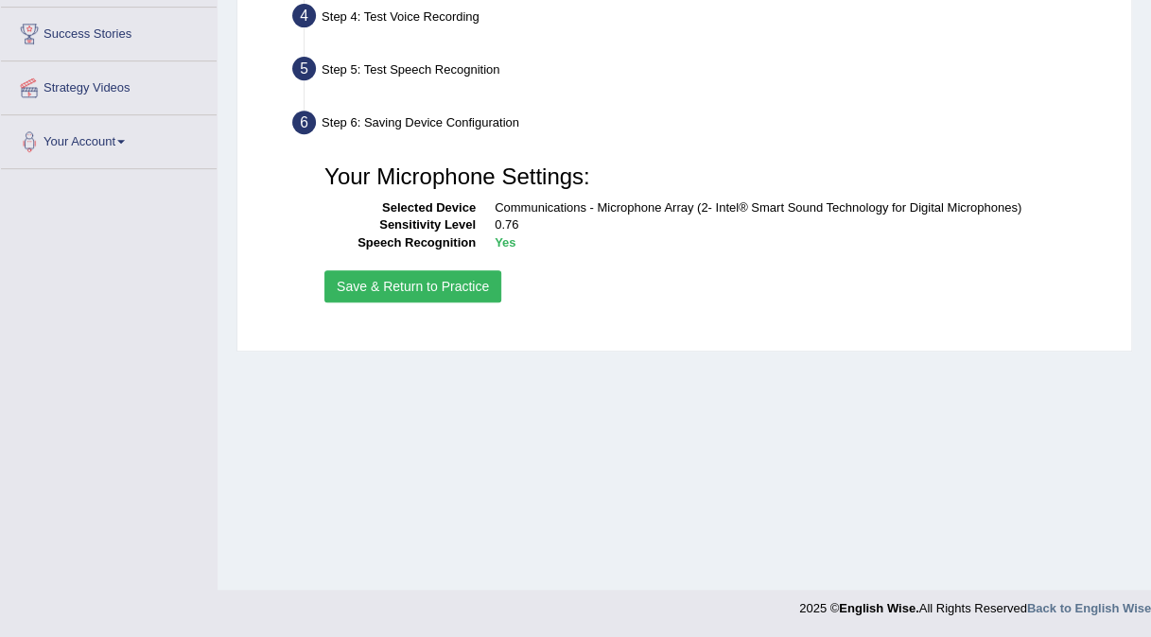
click at [414, 284] on button "Save & Return to Practice" at bounding box center [412, 286] width 177 height 32
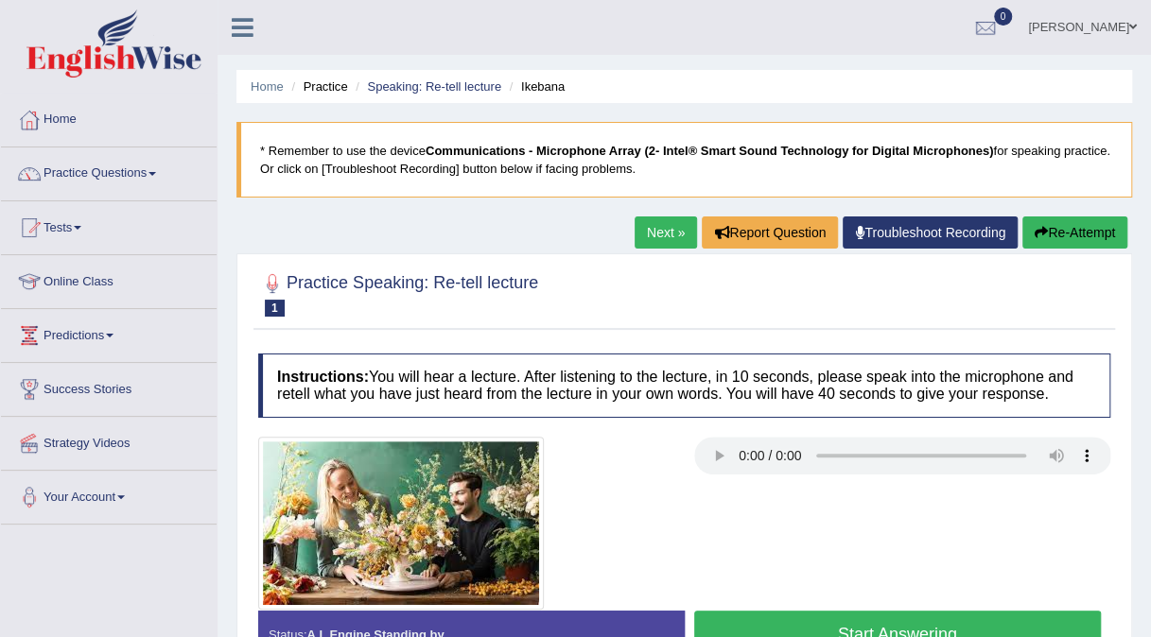
click at [456, 294] on h2 "Practice Speaking: Re-tell lecture 1 Ikebana" at bounding box center [398, 292] width 280 height 47
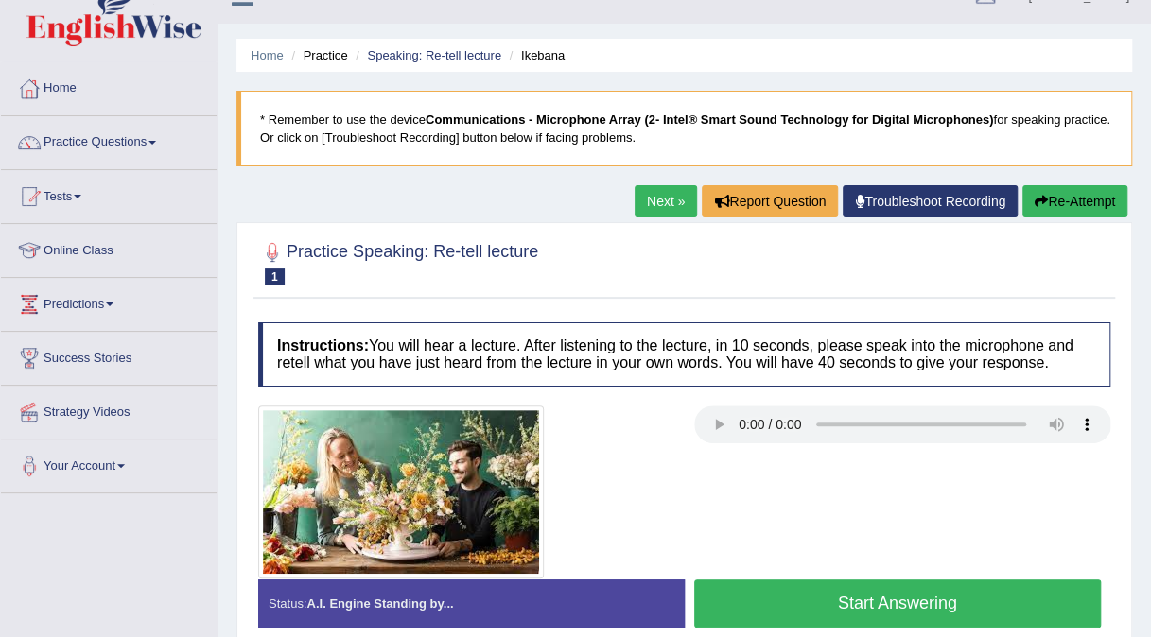
scroll to position [32, 0]
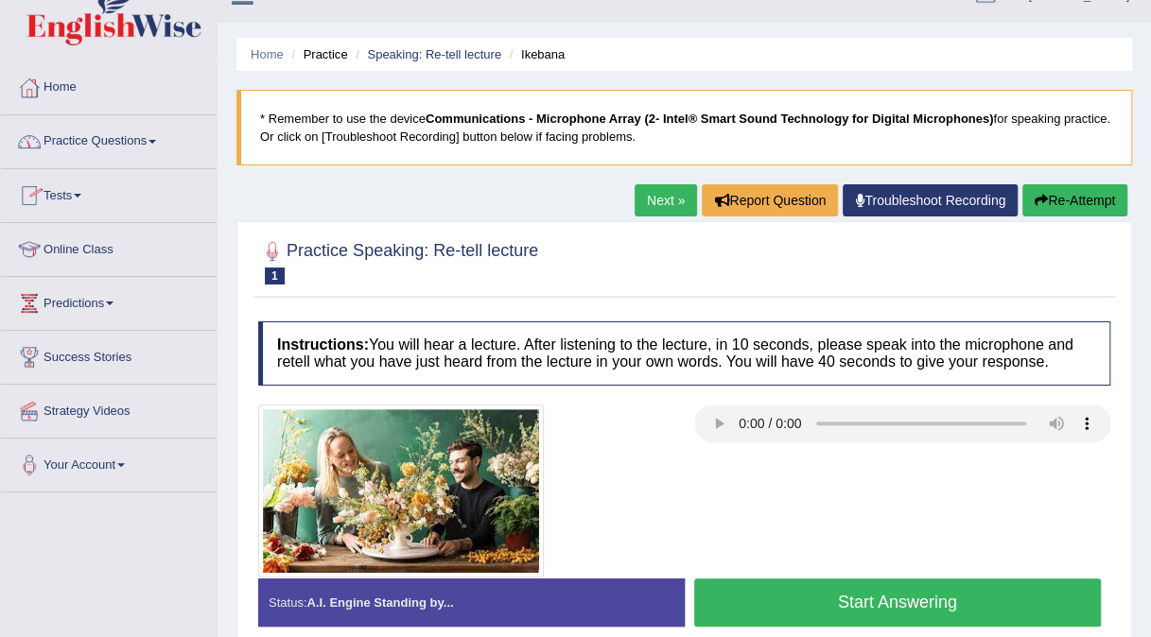
click at [66, 142] on link "Practice Questions" at bounding box center [109, 138] width 216 height 47
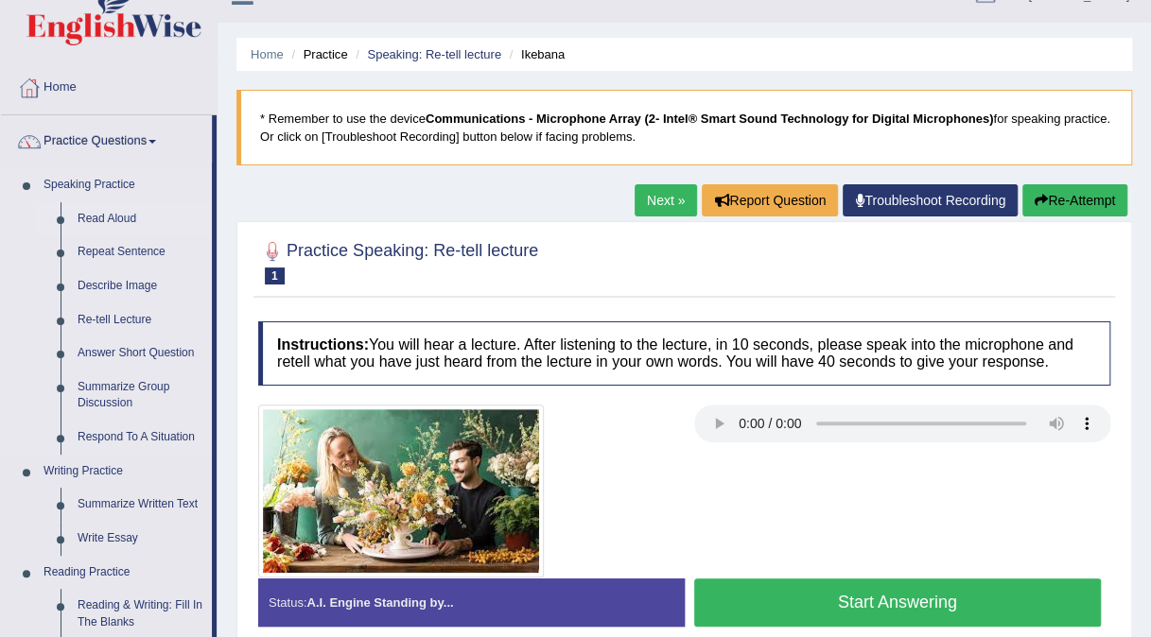
click at [70, 227] on link "Read Aloud" at bounding box center [140, 219] width 143 height 34
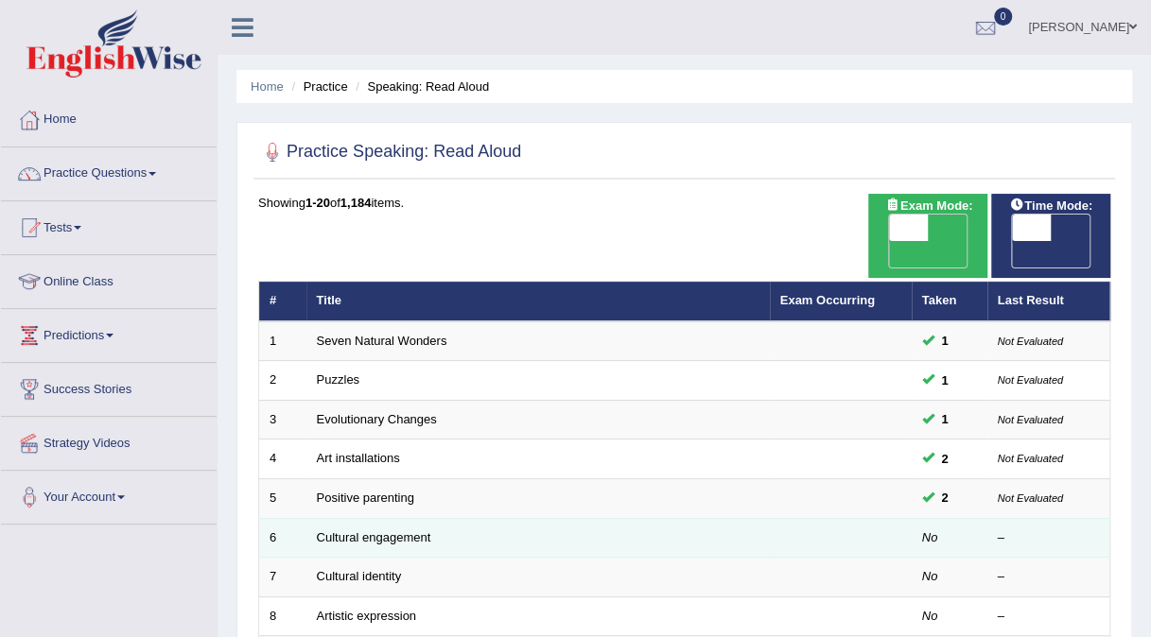
click at [556, 518] on td "Cultural engagement" at bounding box center [537, 538] width 463 height 40
click at [355, 530] on link "Cultural engagement" at bounding box center [374, 537] width 114 height 14
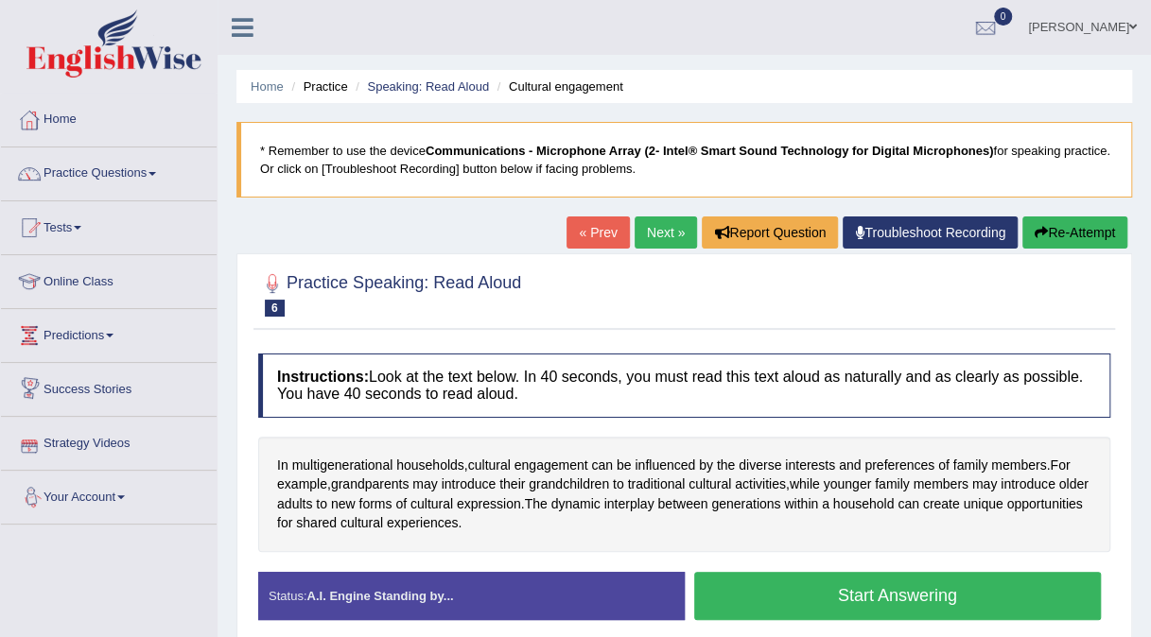
click at [213, 454] on link "Strategy Videos" at bounding box center [109, 440] width 216 height 47
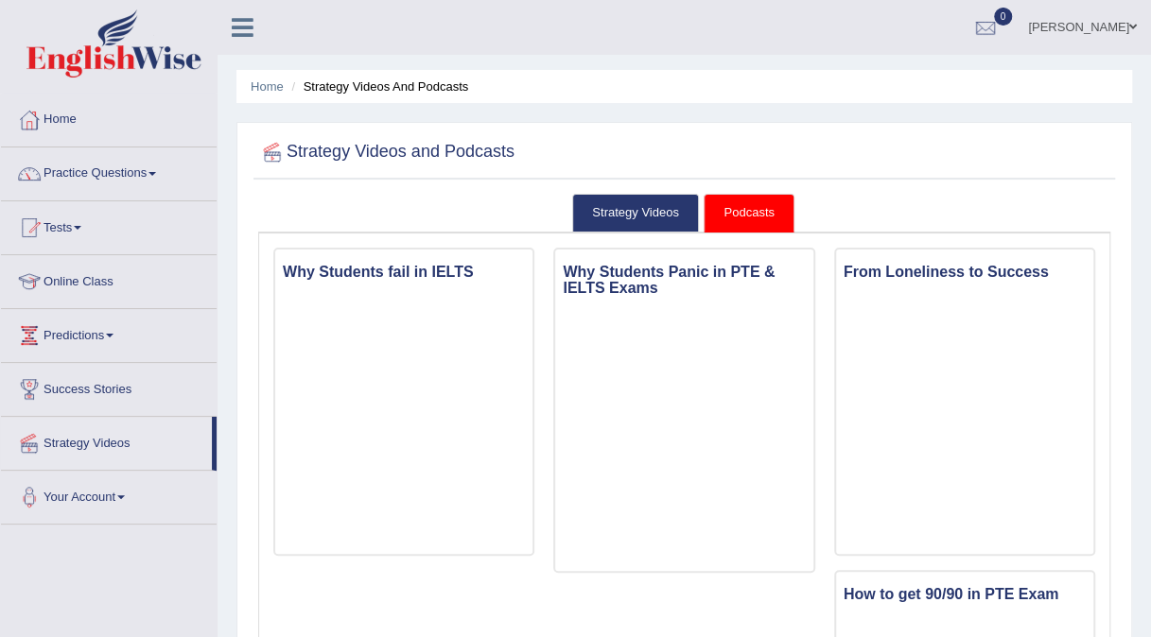
click at [82, 166] on link "Practice Questions" at bounding box center [109, 170] width 216 height 47
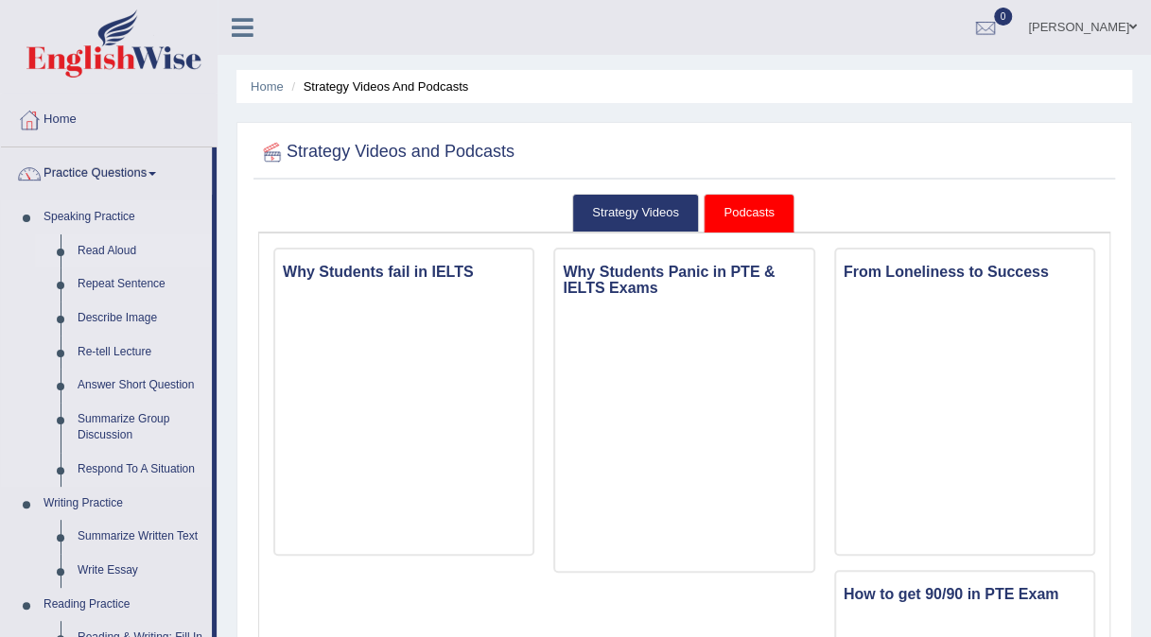
click at [113, 249] on link "Read Aloud" at bounding box center [140, 251] width 143 height 34
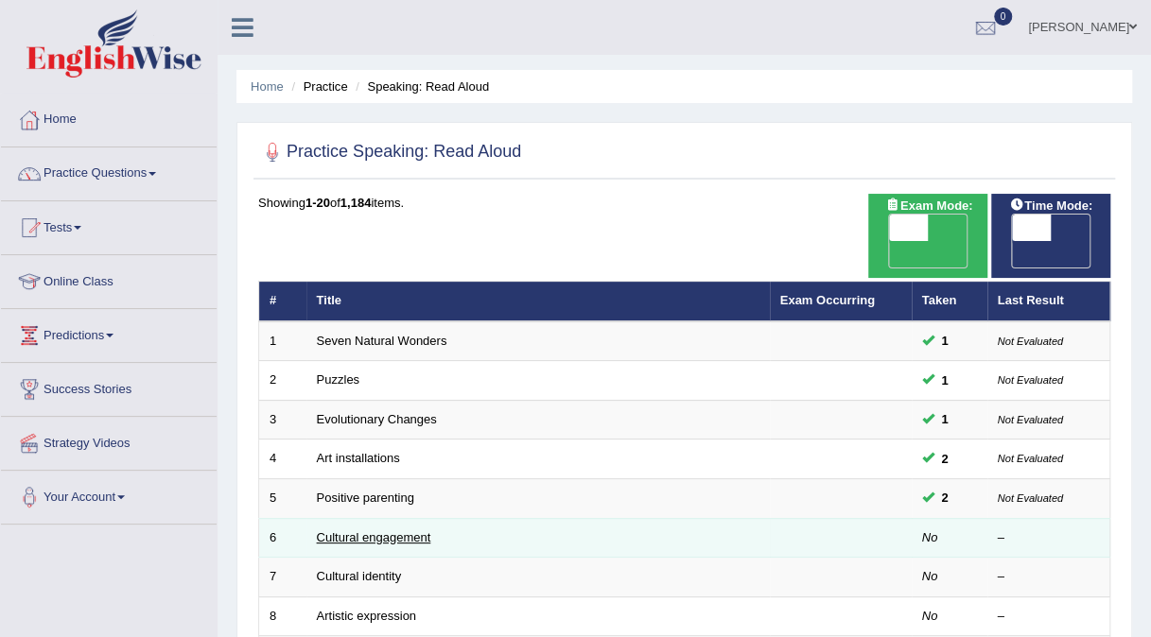
click at [415, 530] on link "Cultural engagement" at bounding box center [374, 537] width 114 height 14
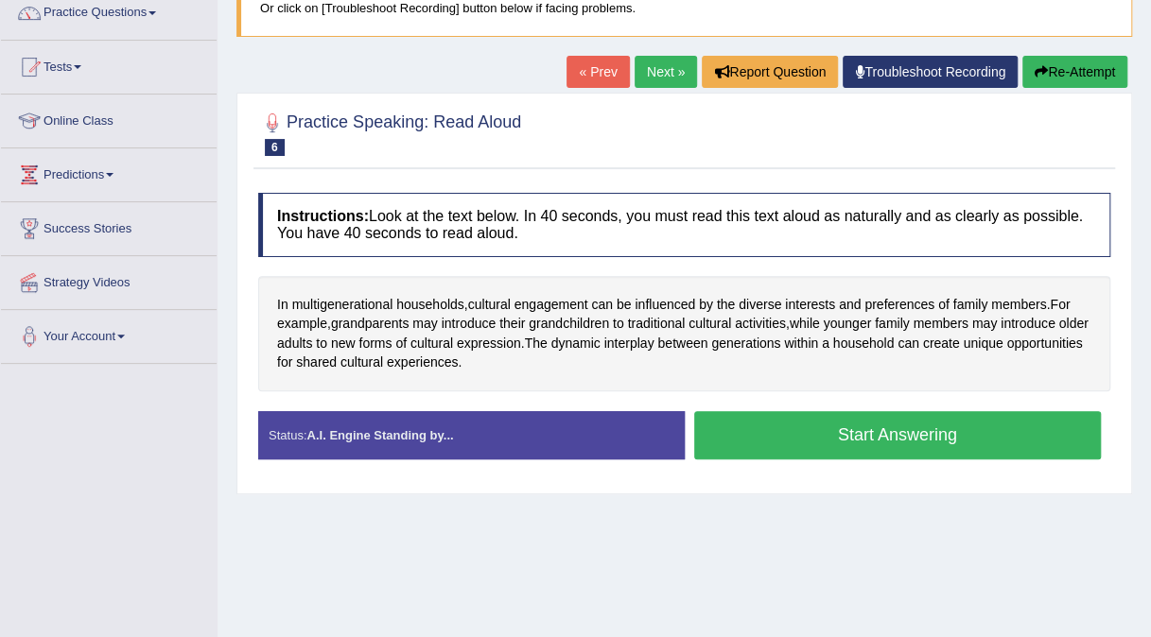
scroll to position [164, 0]
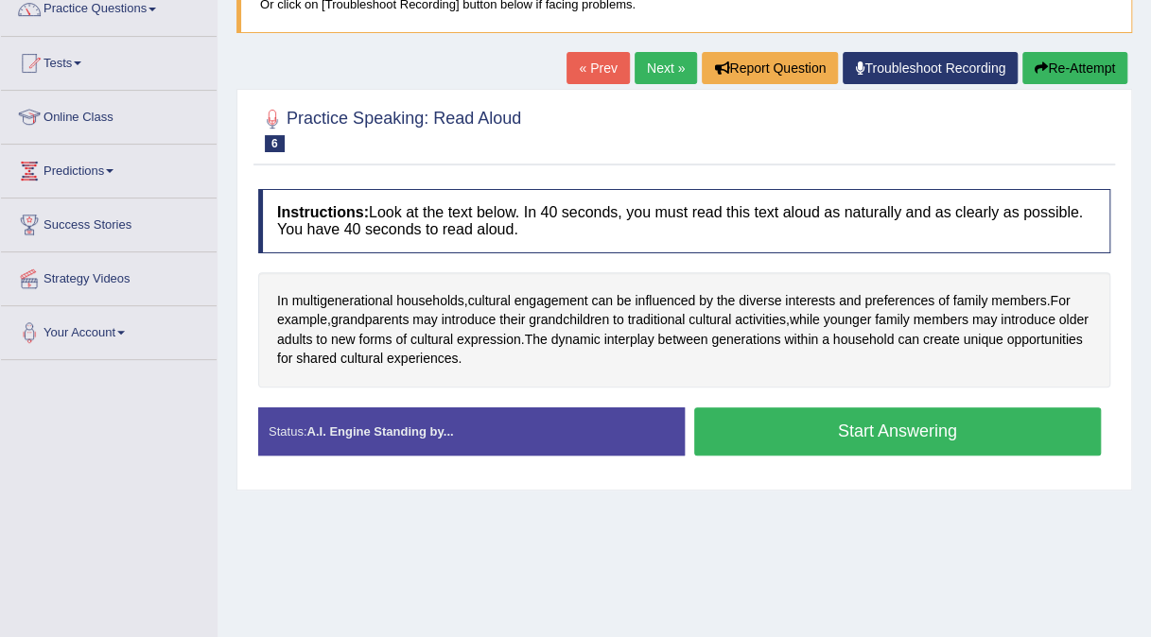
click at [718, 424] on button "Start Answering" at bounding box center [897, 431] width 407 height 48
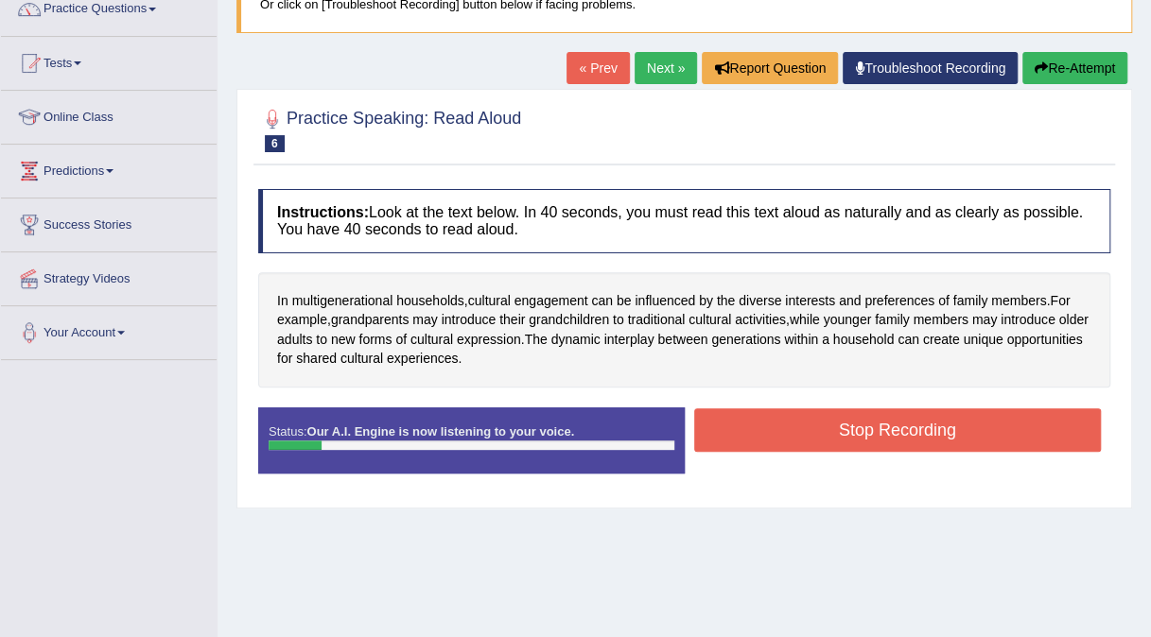
click at [1051, 72] on button "Re-Attempt" at bounding box center [1074, 68] width 105 height 32
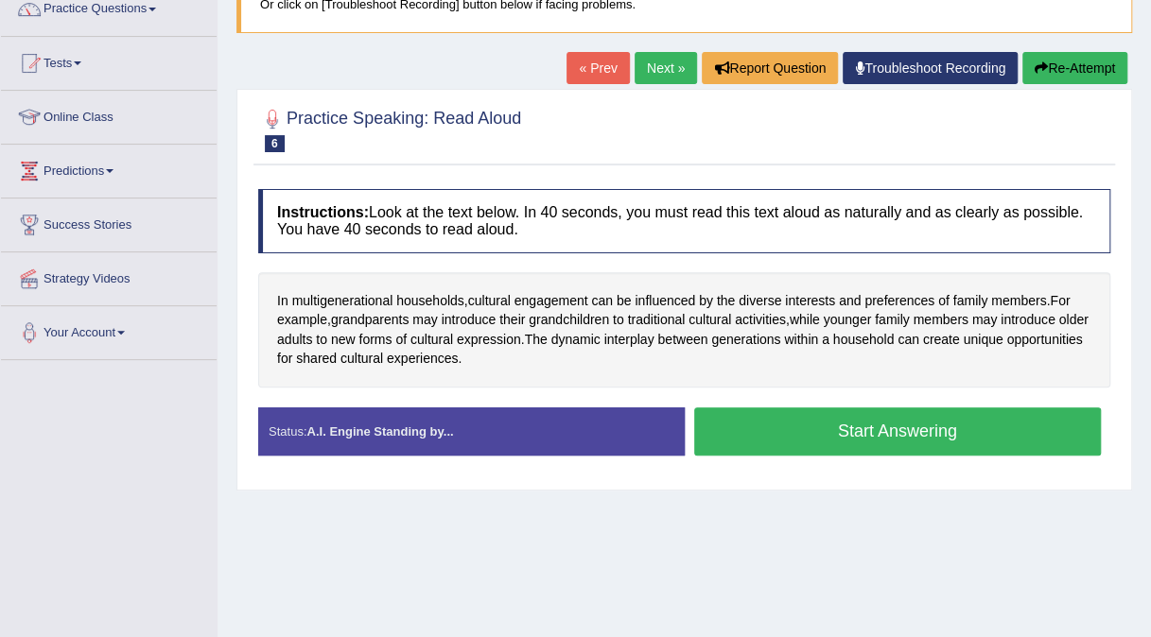
click at [817, 420] on button "Start Answering" at bounding box center [897, 431] width 407 height 48
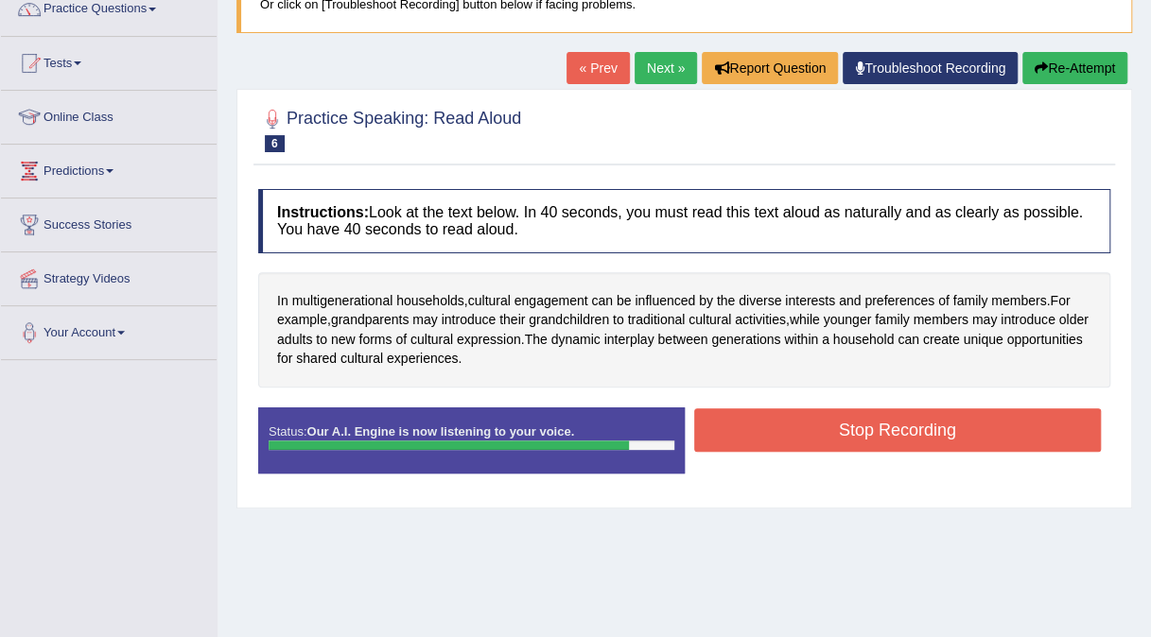
click at [817, 420] on button "Stop Recording" at bounding box center [897, 429] width 407 height 43
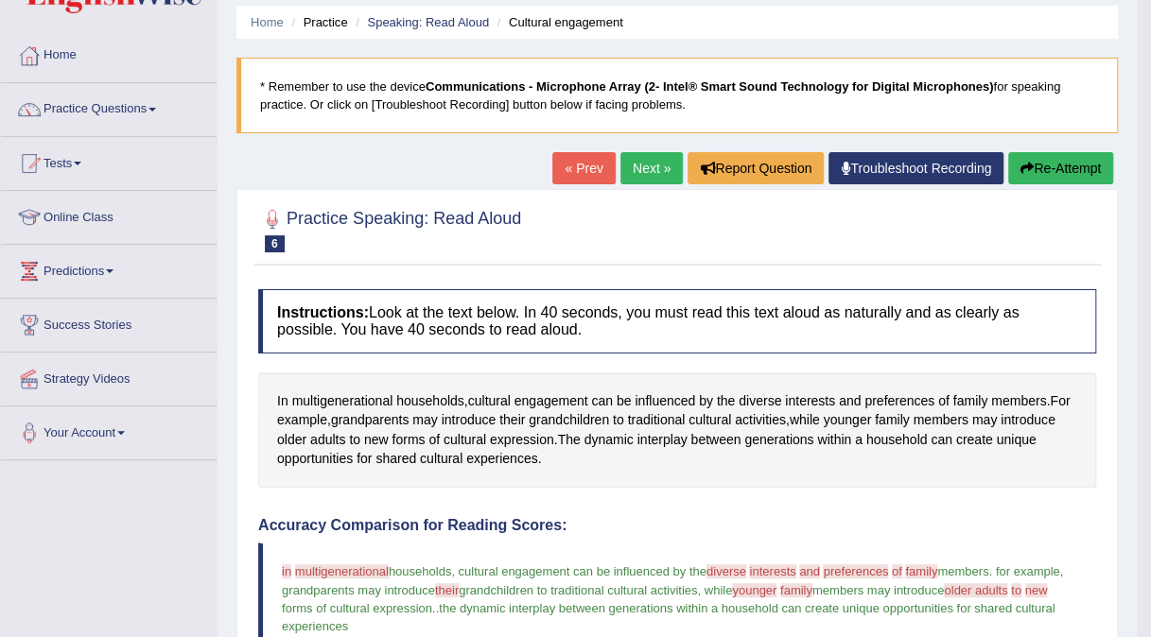
scroll to position [63, 0]
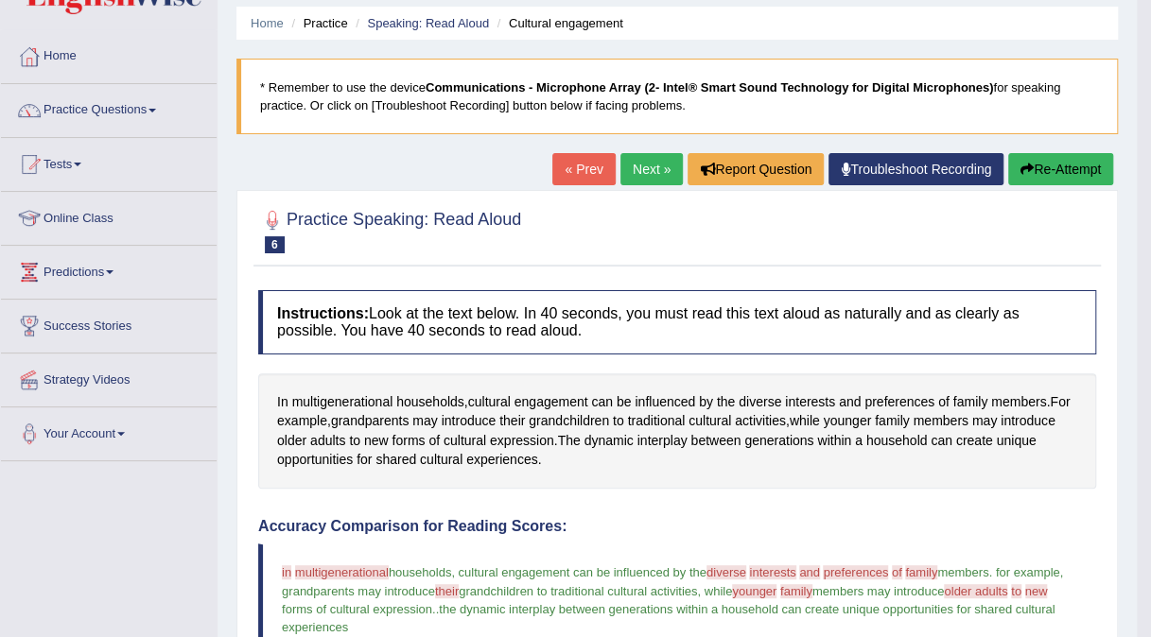
click at [1026, 160] on button "Re-Attempt" at bounding box center [1060, 169] width 105 height 32
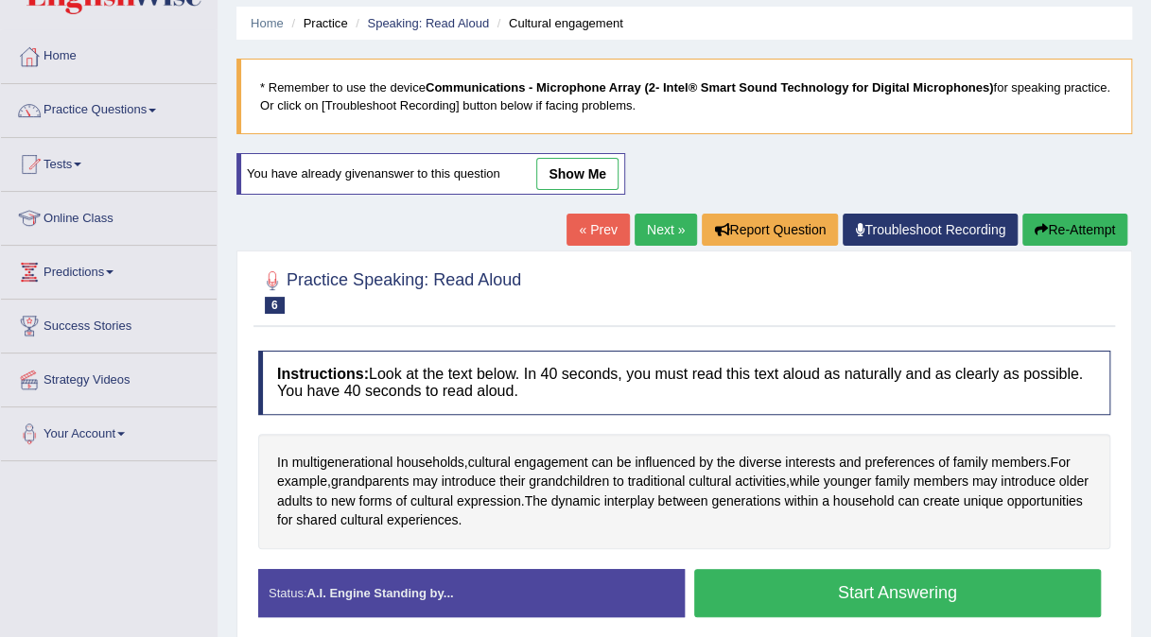
click at [751, 577] on button "Start Answering" at bounding box center [897, 593] width 407 height 48
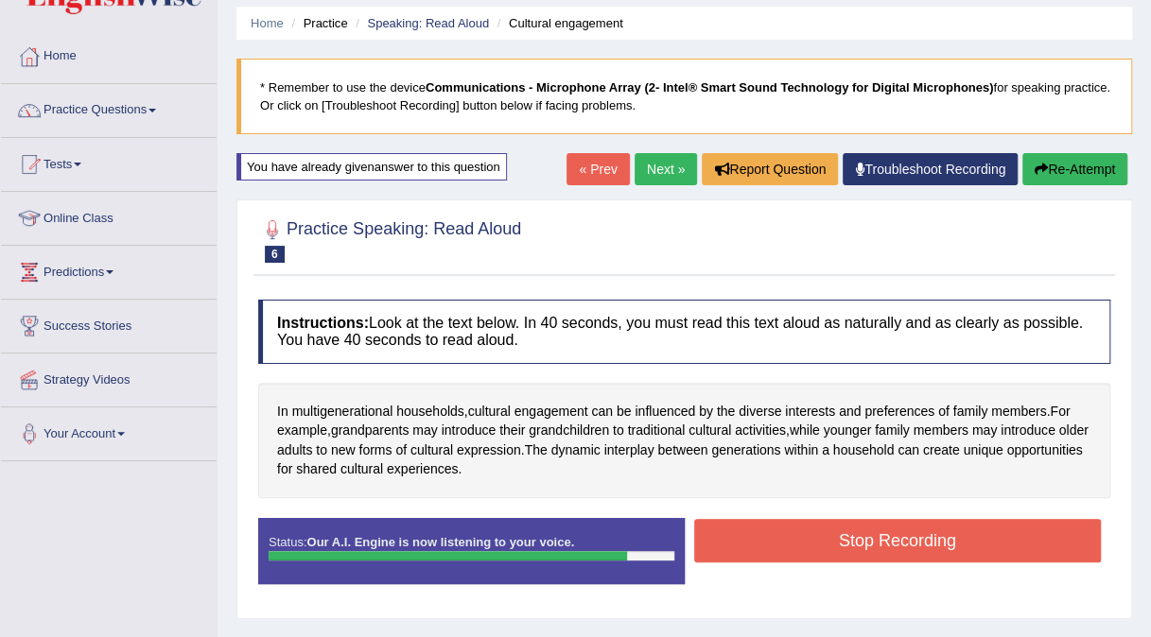
click at [777, 519] on button "Stop Recording" at bounding box center [897, 540] width 407 height 43
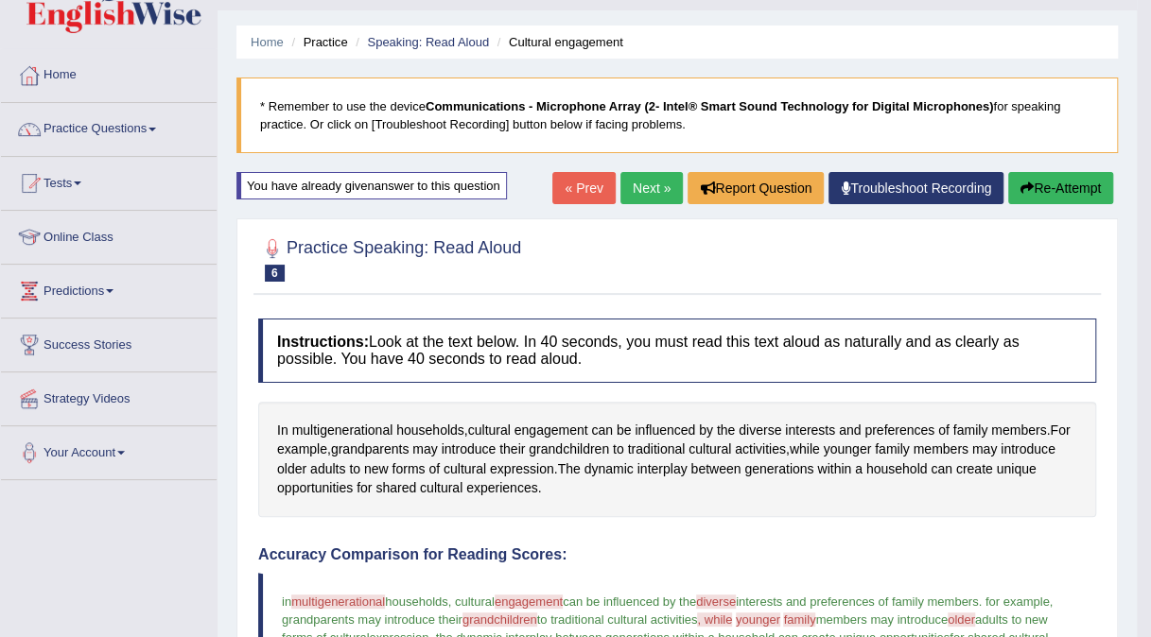
scroll to position [43, 0]
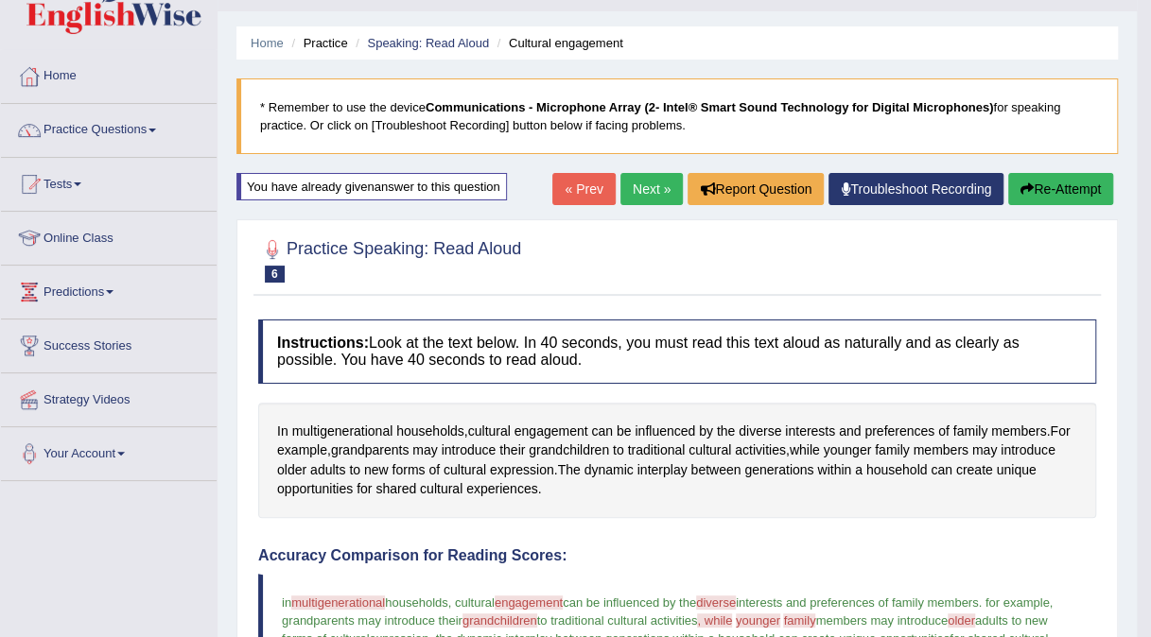
click at [1067, 195] on button "Re-Attempt" at bounding box center [1060, 189] width 105 height 32
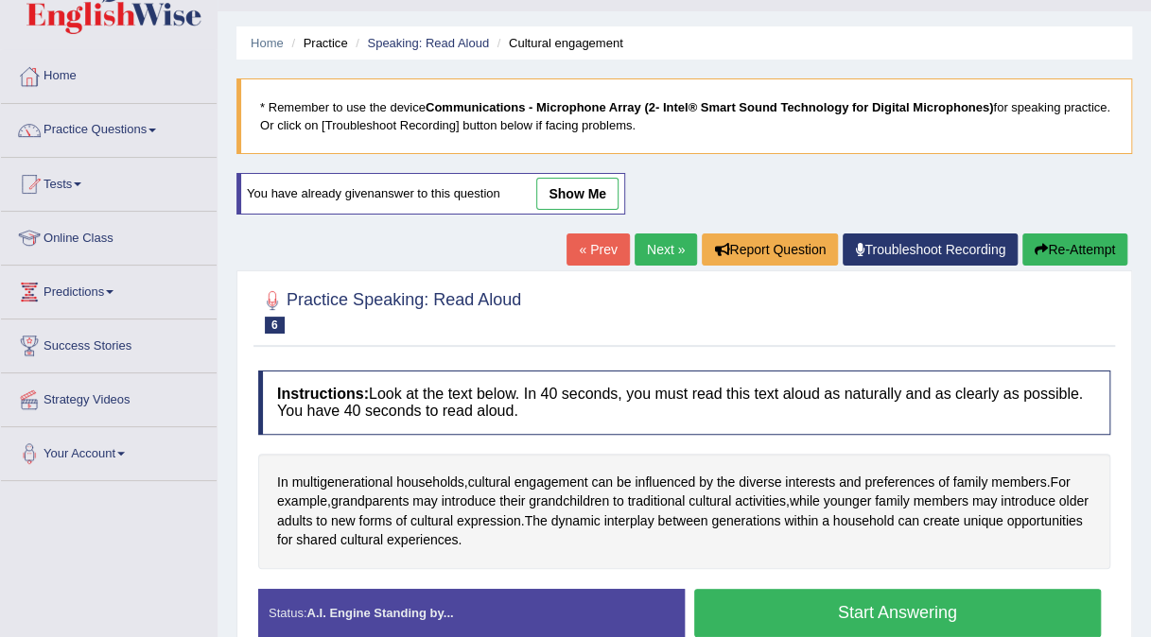
click at [789, 630] on button "Start Answering" at bounding box center [897, 613] width 407 height 48
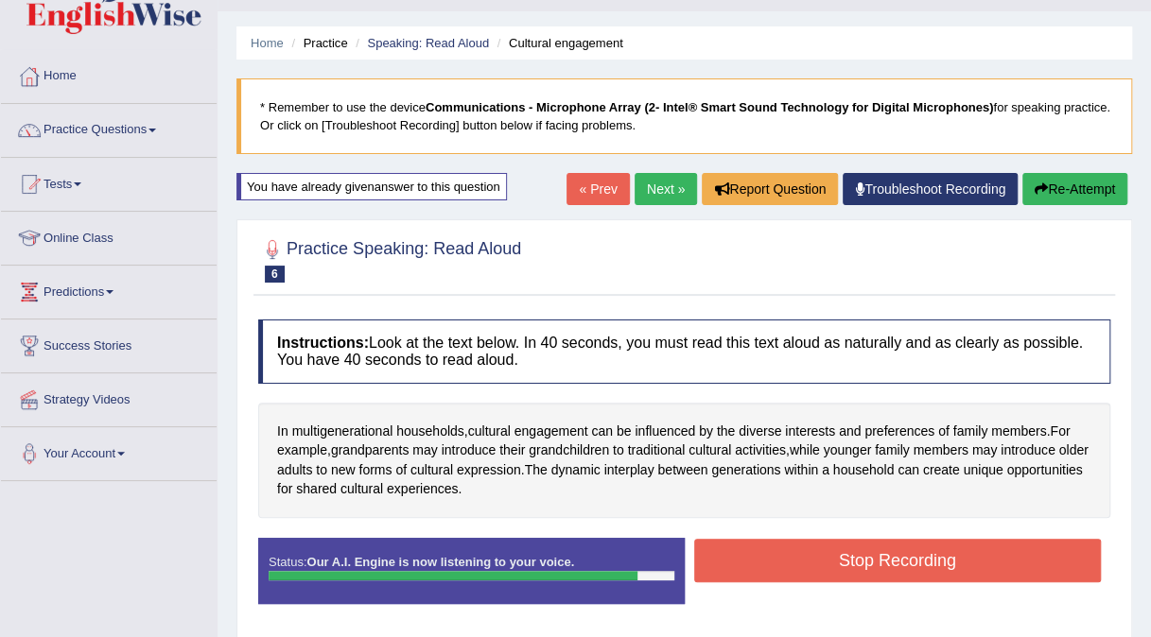
click at [836, 539] on button "Stop Recording" at bounding box center [897, 560] width 407 height 43
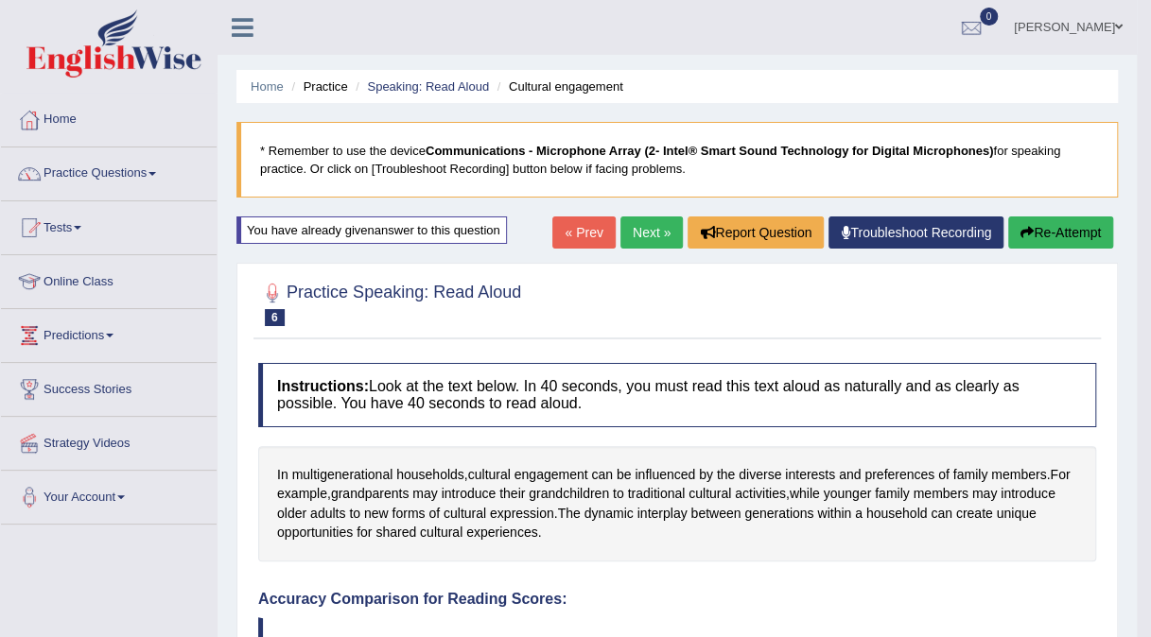
click at [632, 239] on link "Next »" at bounding box center [651, 232] width 62 height 32
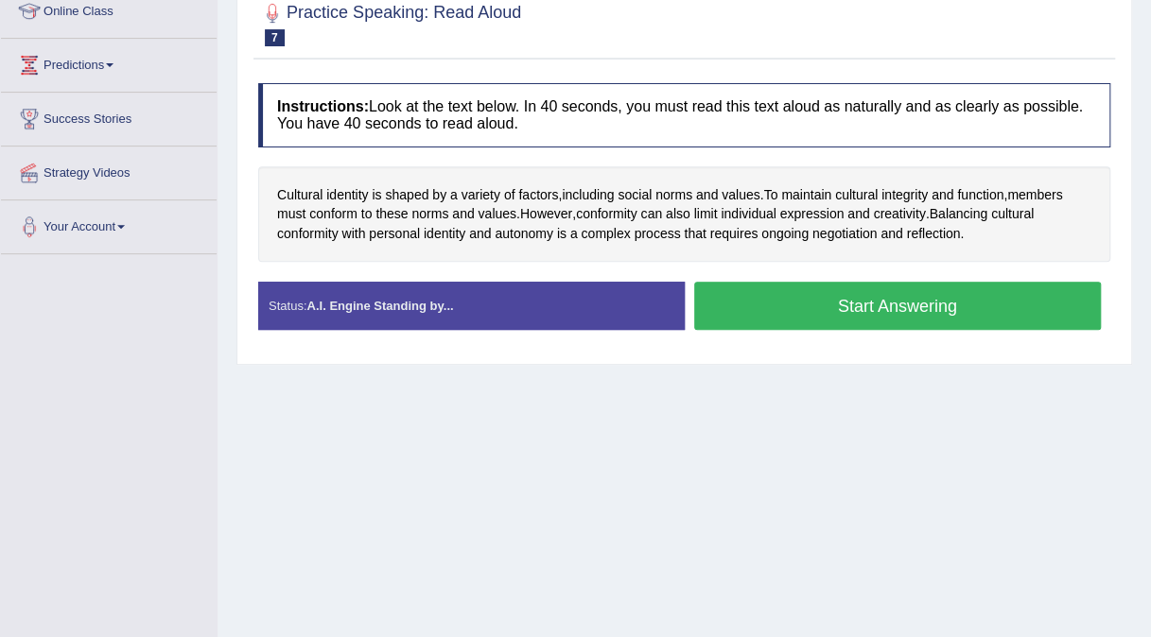
scroll to position [283, 0]
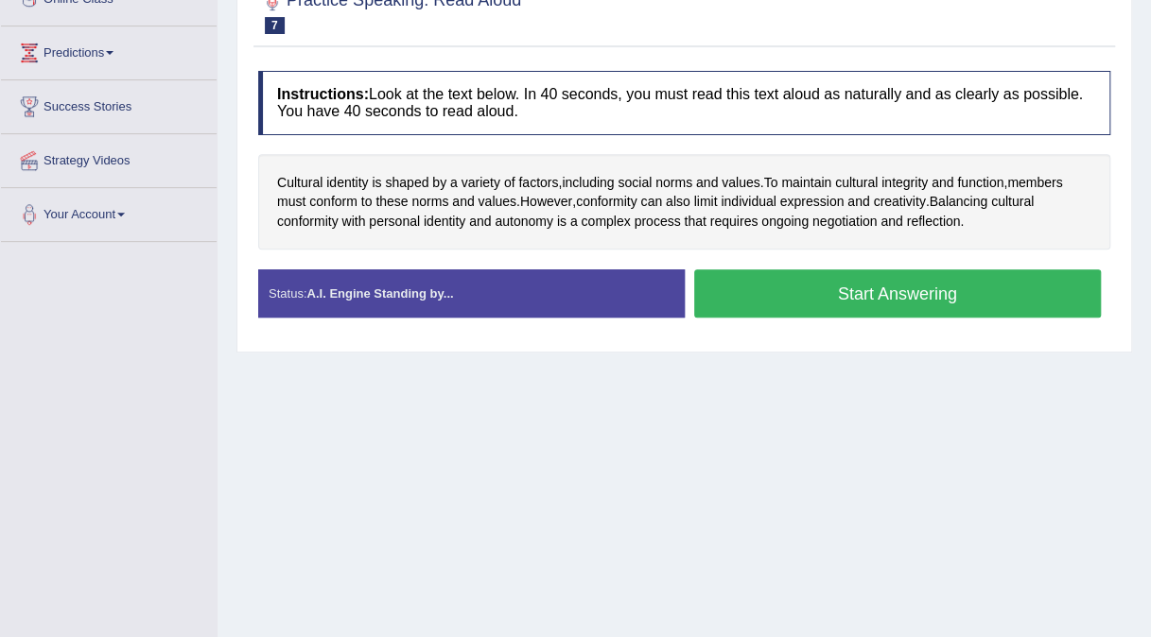
click at [841, 289] on button "Start Answering" at bounding box center [897, 293] width 407 height 48
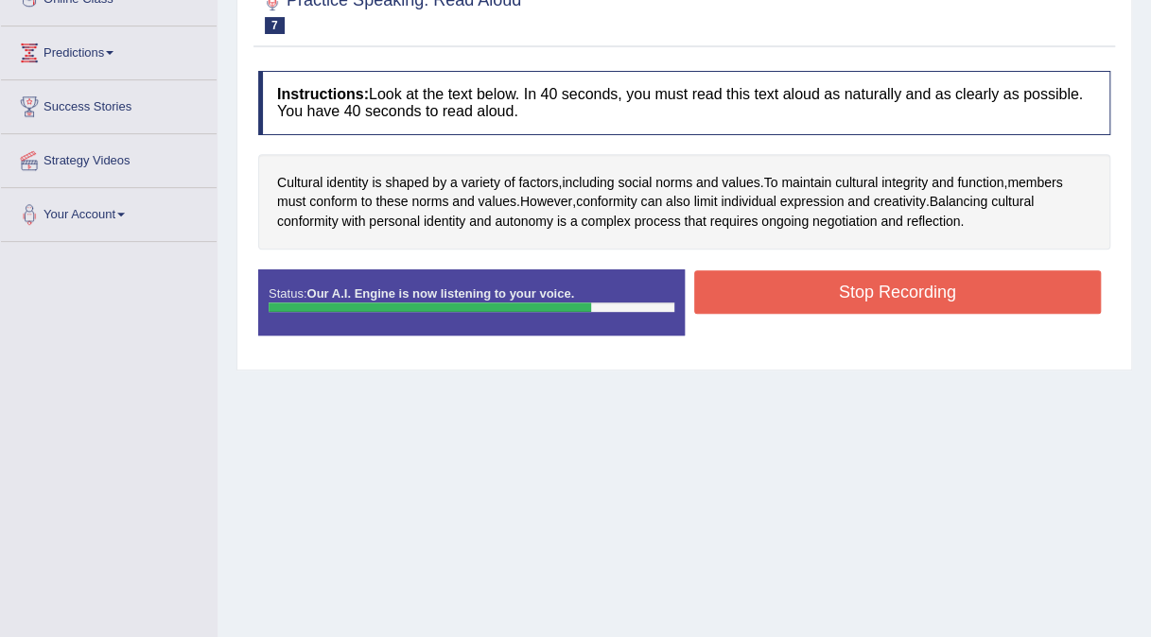
click at [841, 289] on button "Stop Recording" at bounding box center [897, 291] width 407 height 43
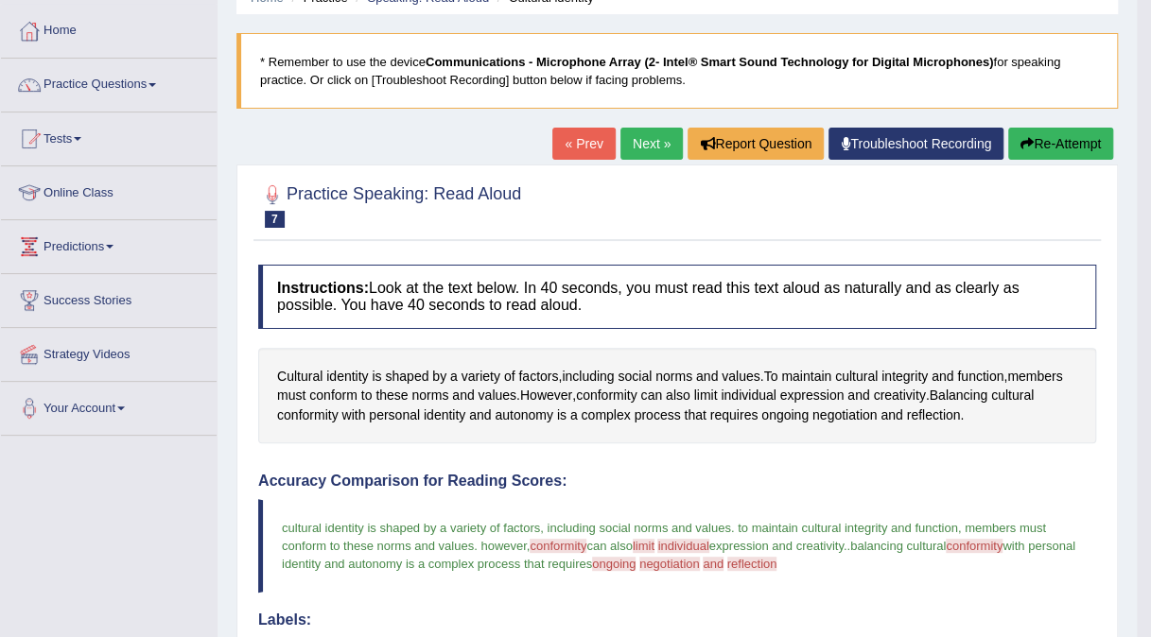
scroll to position [86, 0]
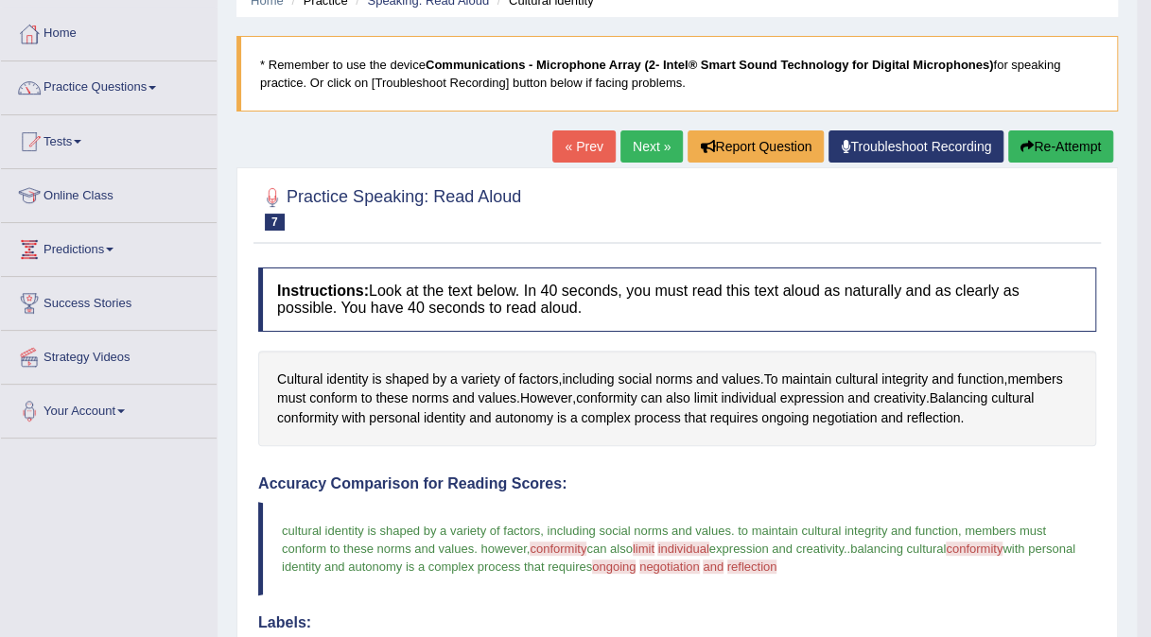
click at [1071, 147] on button "Re-Attempt" at bounding box center [1060, 146] width 105 height 32
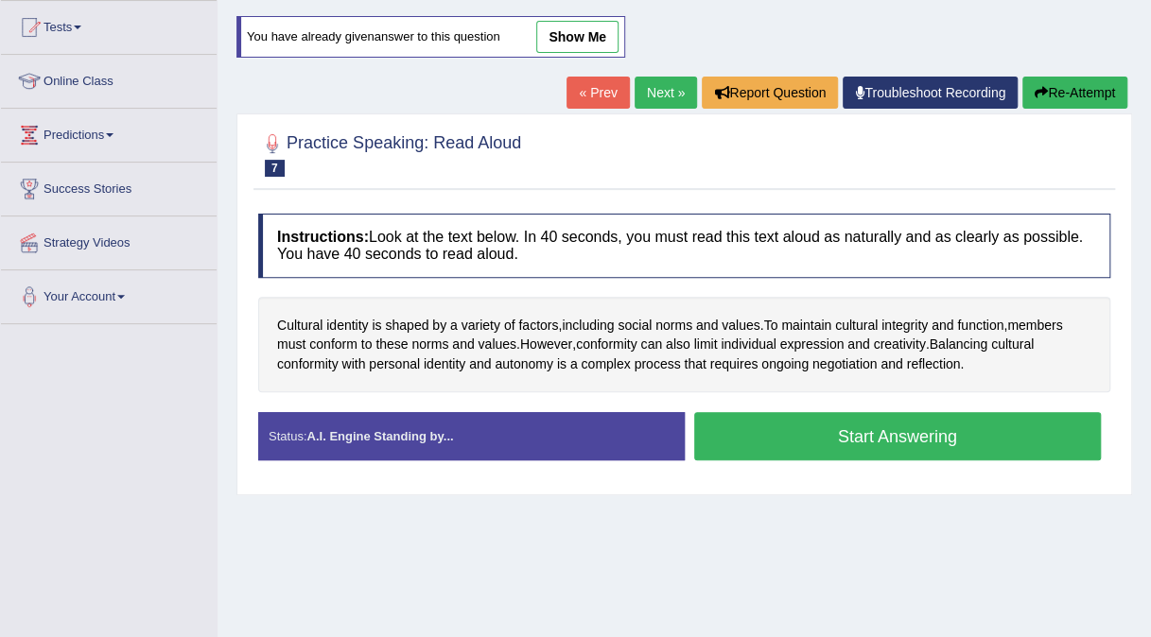
scroll to position [201, 0]
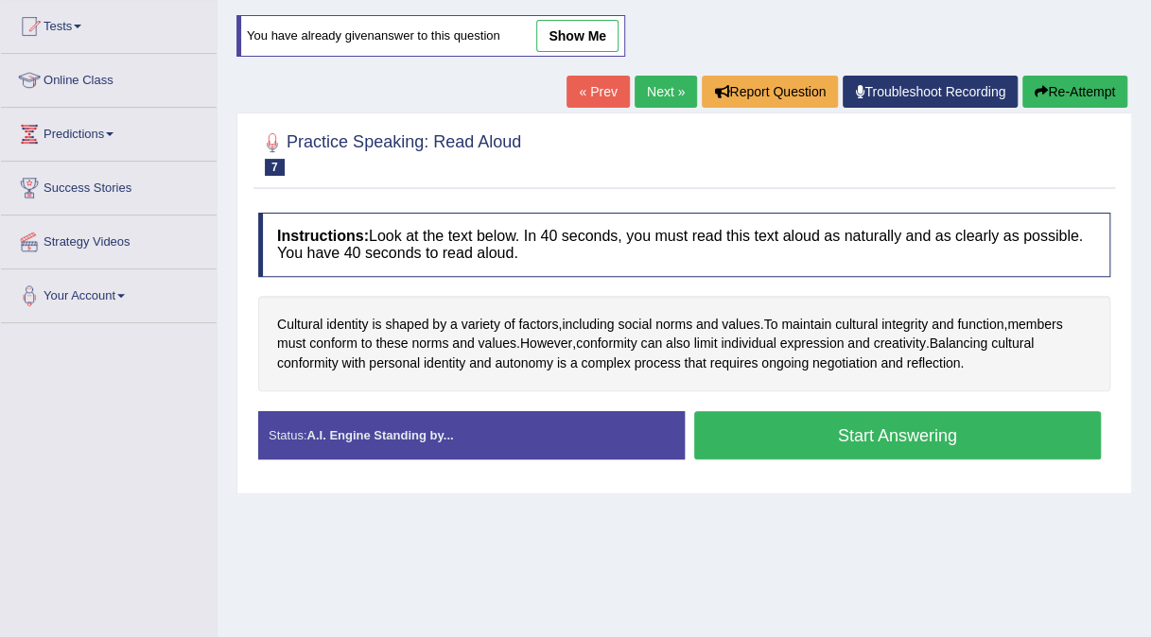
click at [858, 424] on button "Start Answering" at bounding box center [897, 435] width 407 height 48
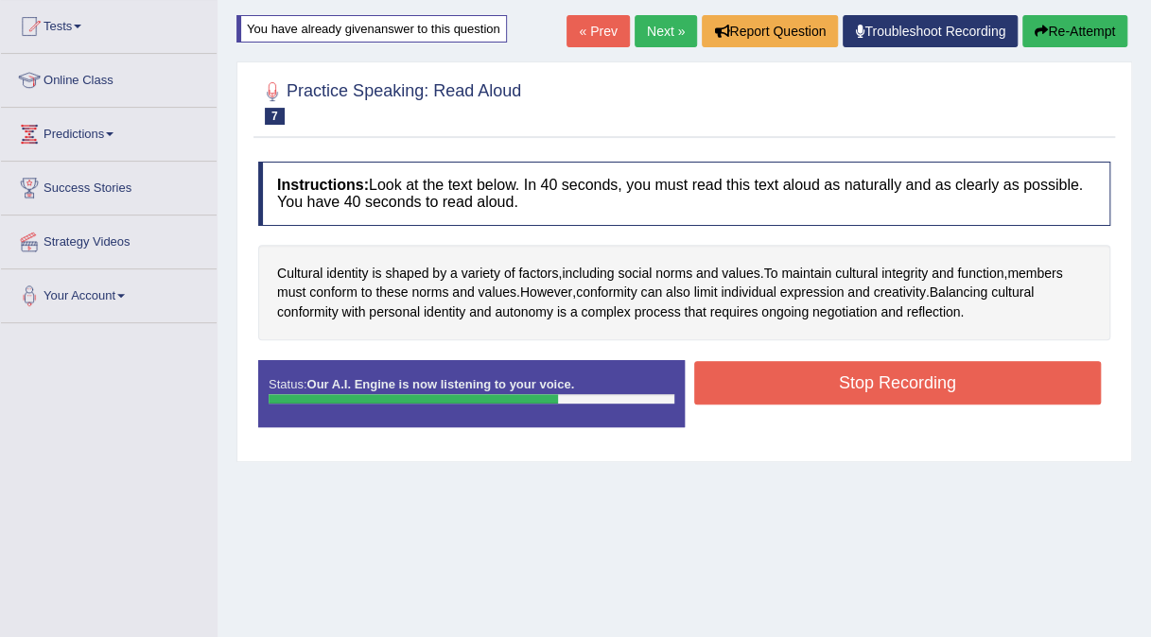
click at [888, 376] on button "Stop Recording" at bounding box center [897, 382] width 407 height 43
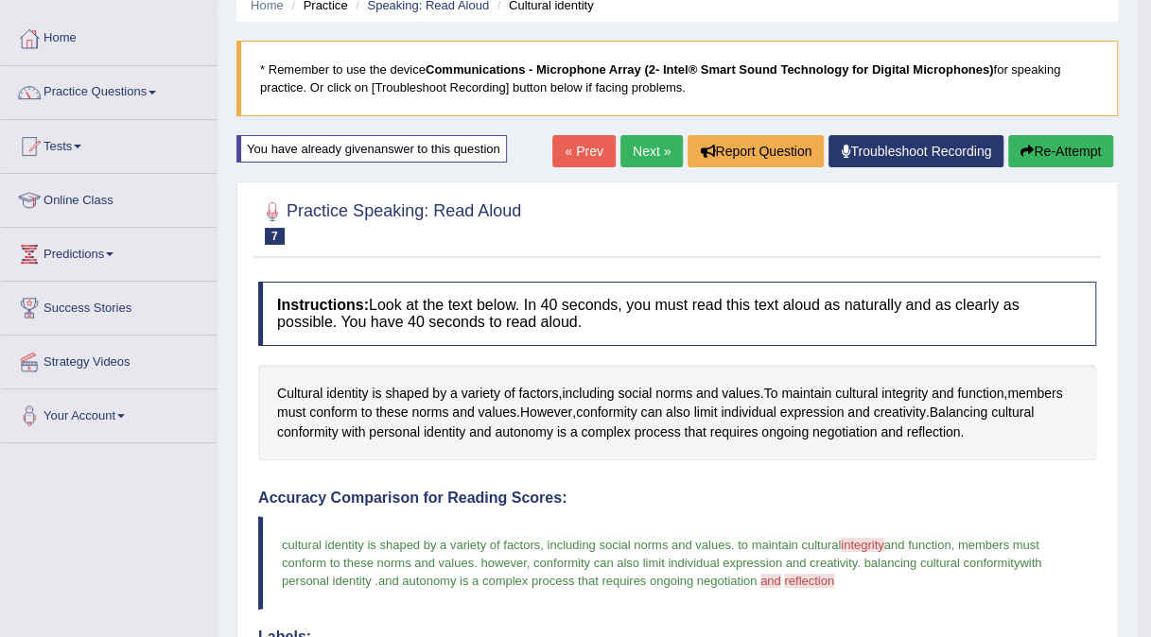
scroll to position [0, 0]
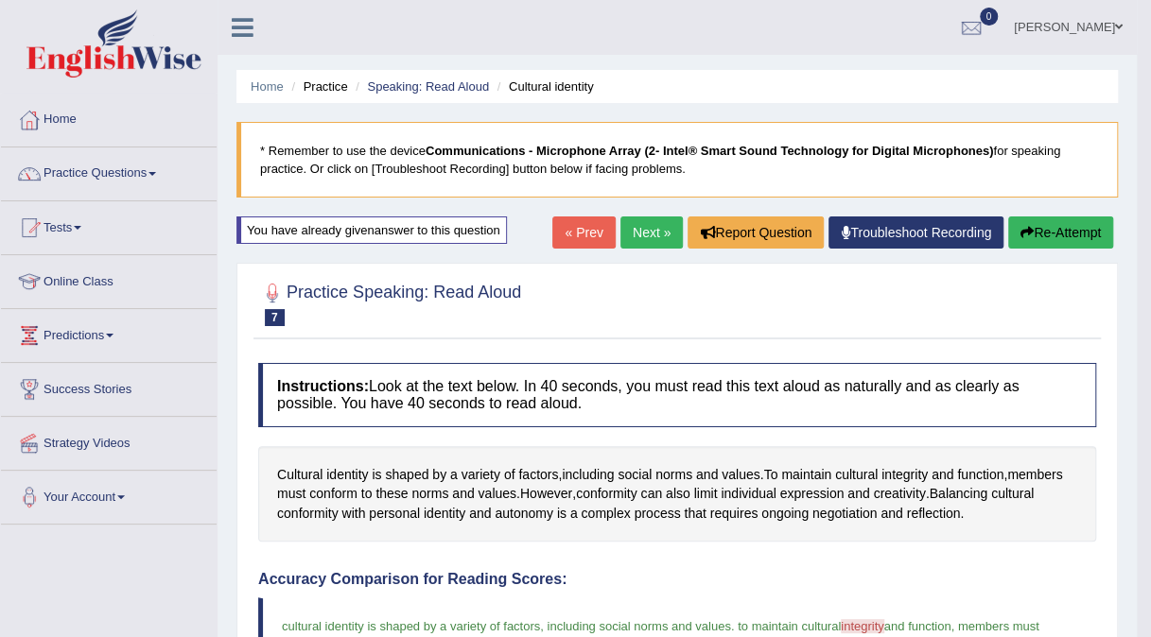
click at [1047, 232] on button "Re-Attempt" at bounding box center [1060, 232] width 105 height 32
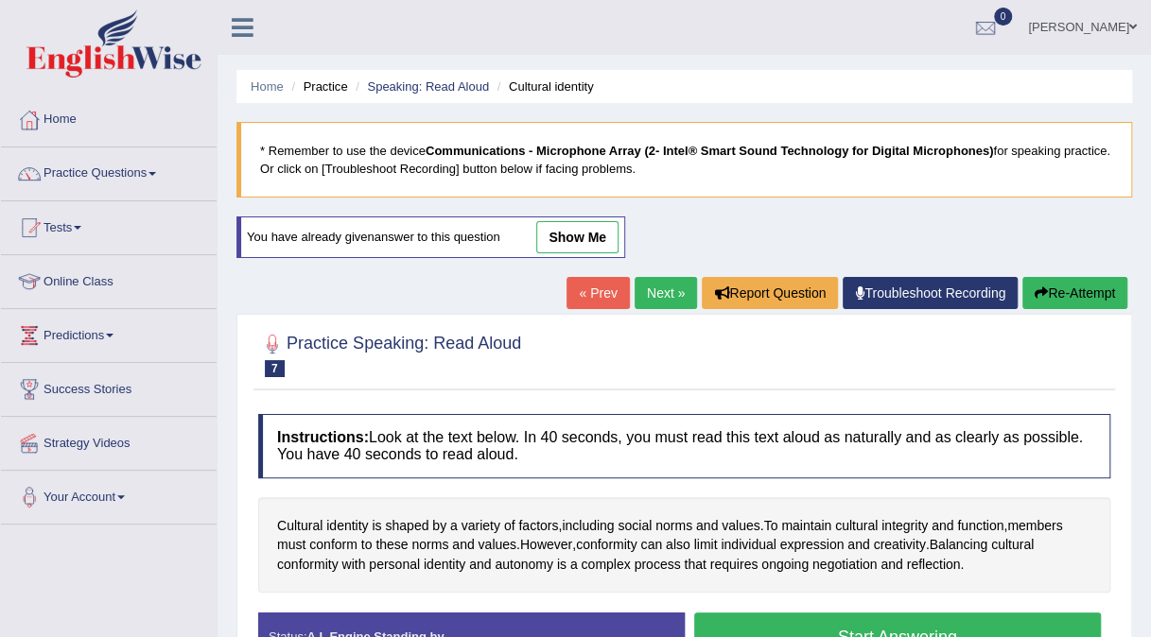
click at [655, 283] on link "Next »" at bounding box center [665, 293] width 62 height 32
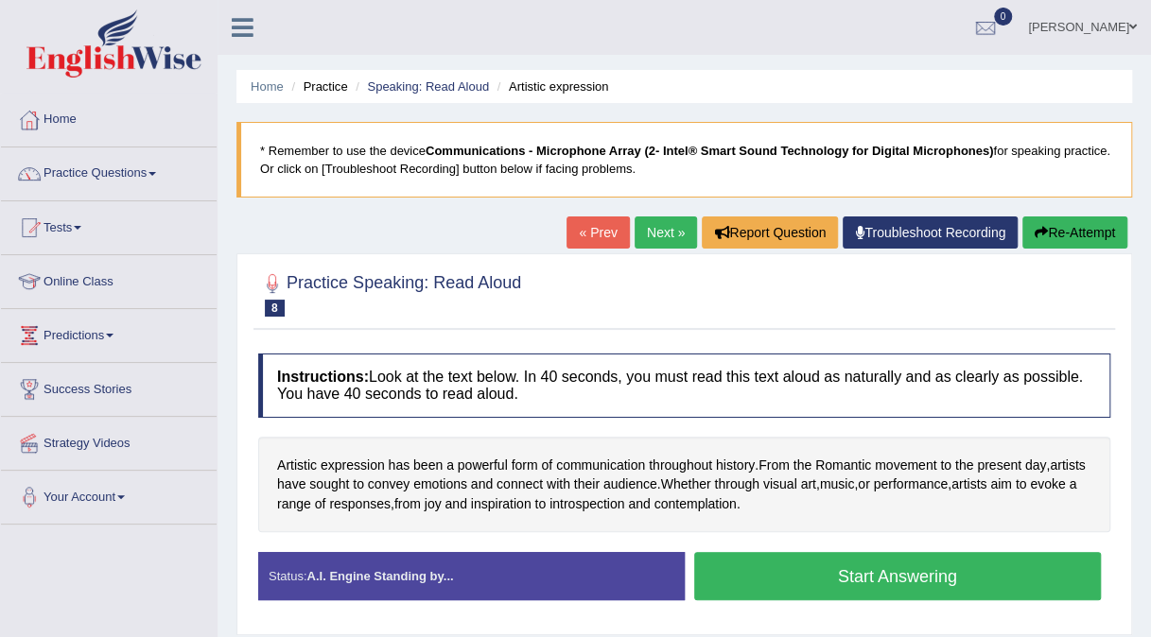
click at [830, 580] on button "Start Answering" at bounding box center [897, 576] width 407 height 48
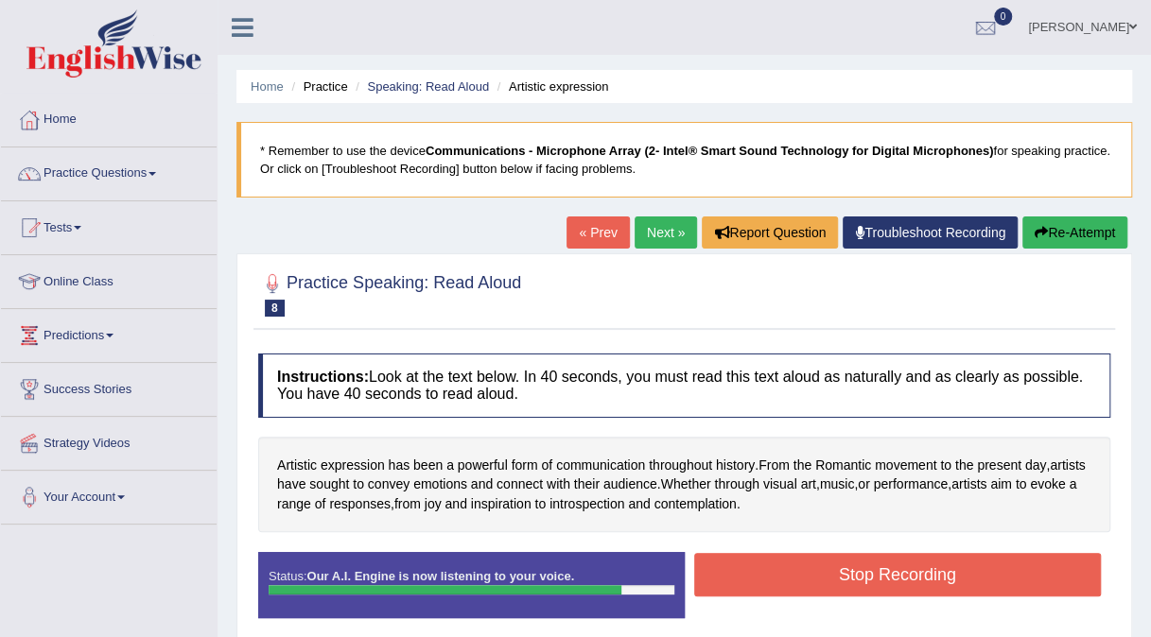
click at [830, 580] on button "Stop Recording" at bounding box center [897, 574] width 407 height 43
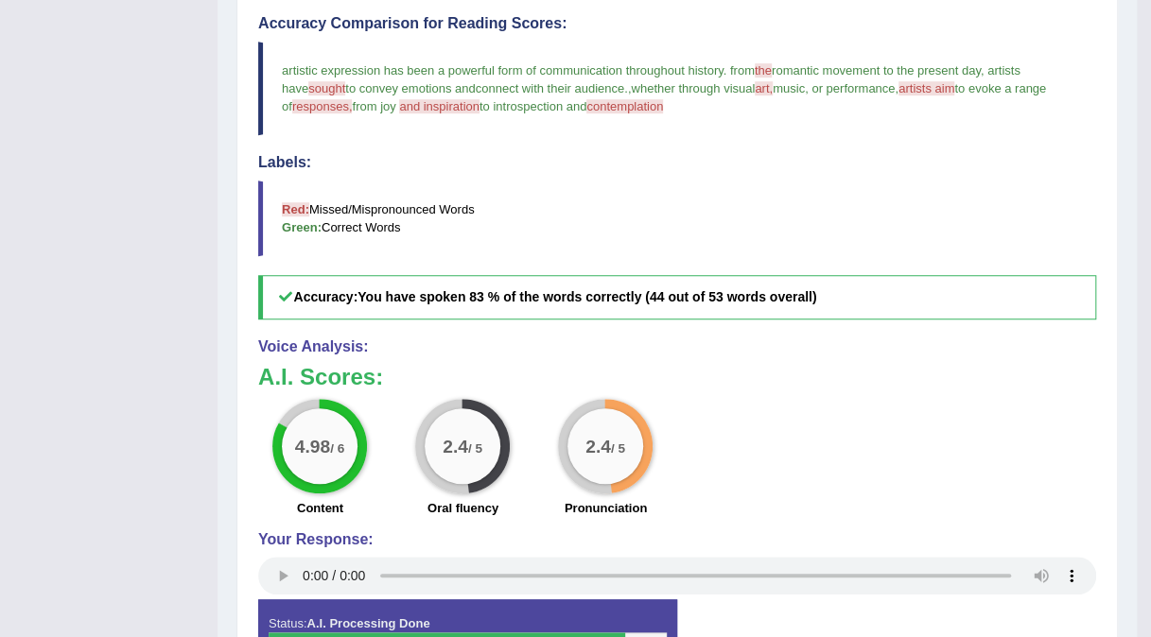
scroll to position [547, 0]
